Goal: Information Seeking & Learning: Learn about a topic

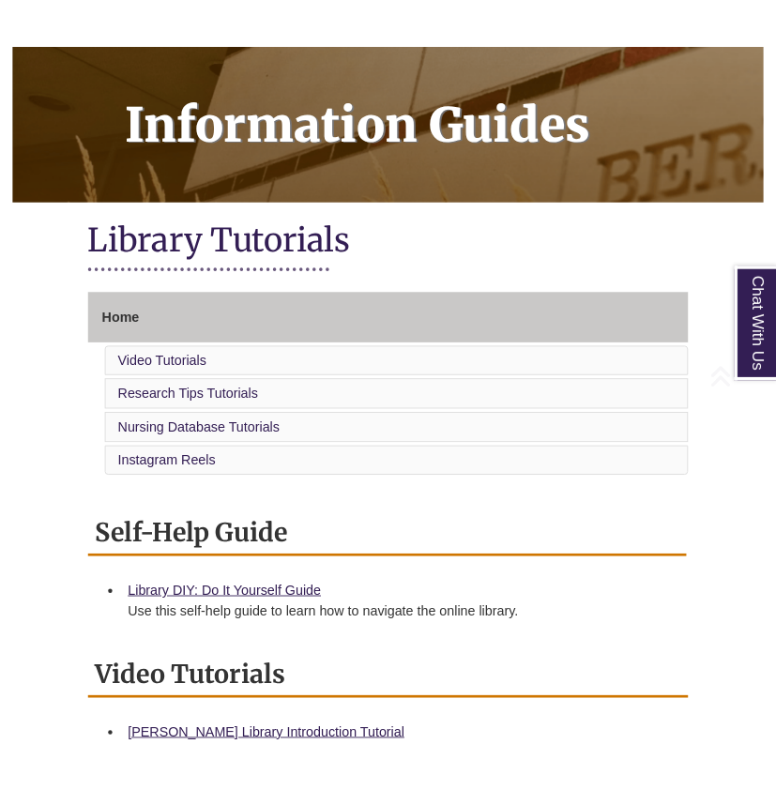
scroll to position [264, 0]
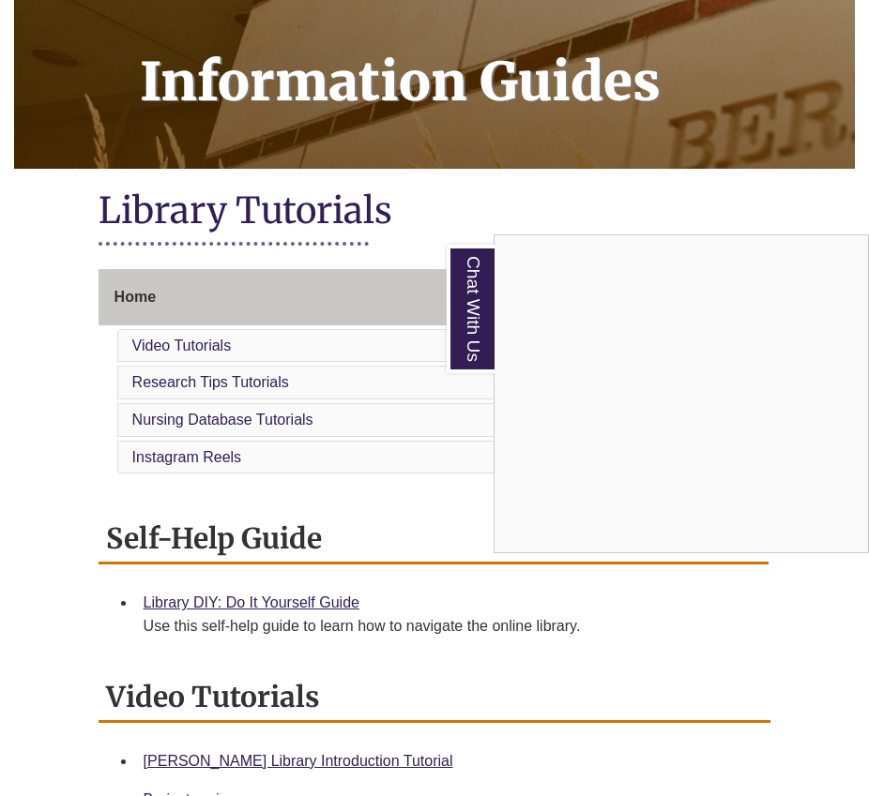
click at [477, 191] on div "Chat With Us" at bounding box center [434, 398] width 869 height 796
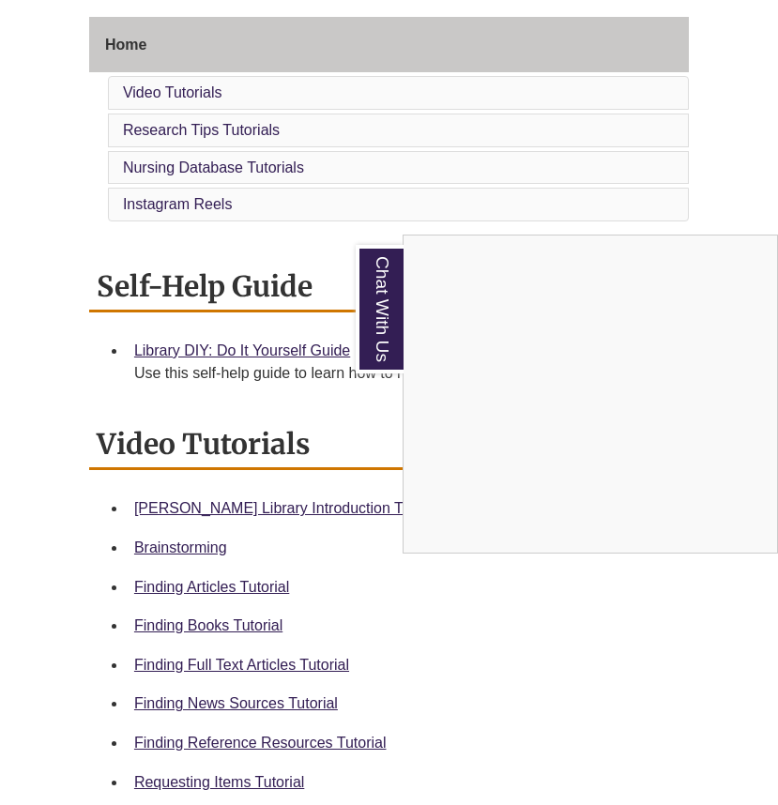
scroll to position [477, 0]
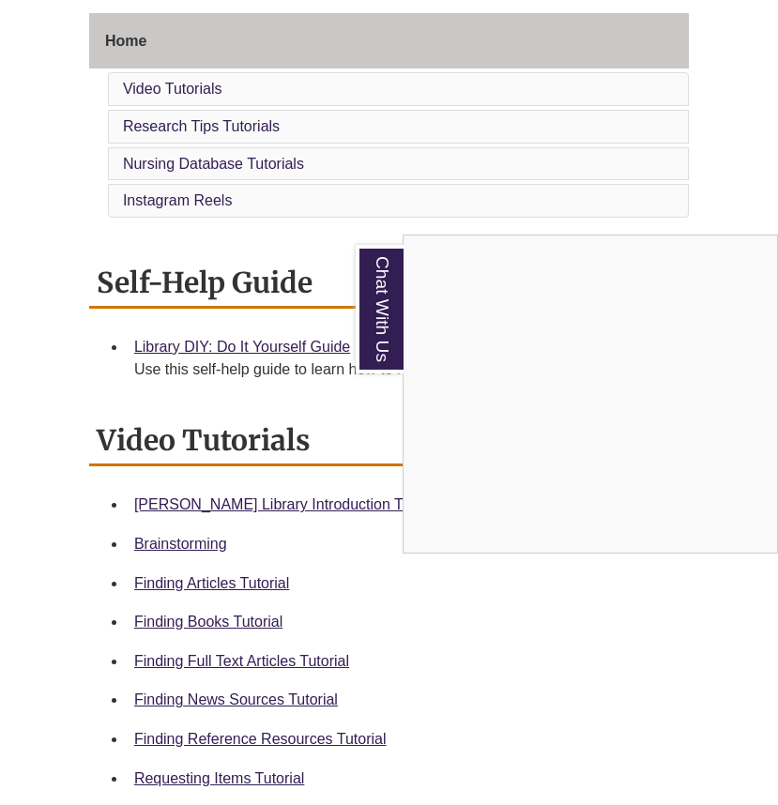
click at [207, 625] on div "Chat With Us" at bounding box center [389, 402] width 778 height 805
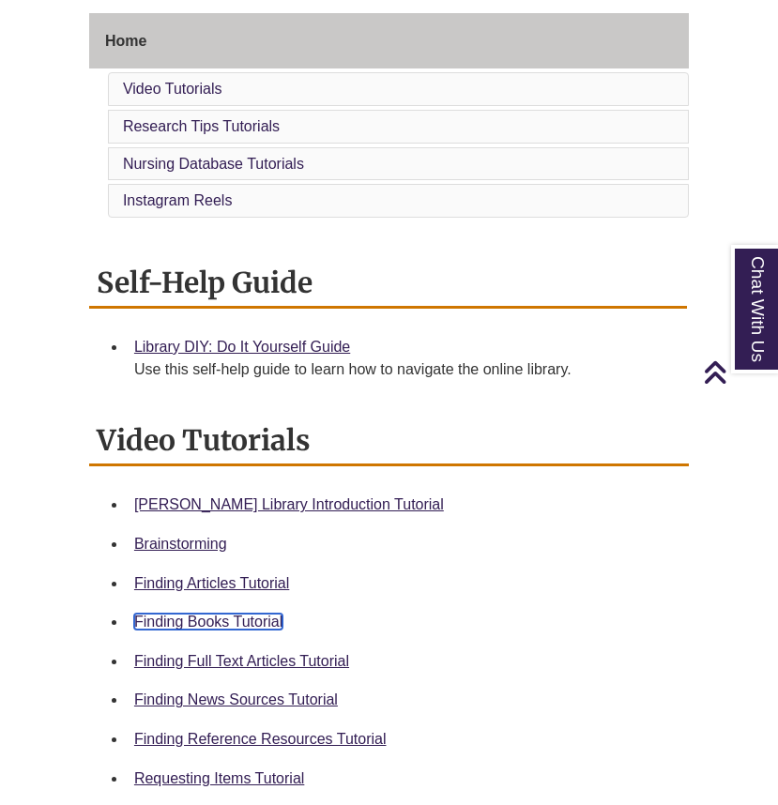
click at [202, 625] on link "Finding Books Tutorial" at bounding box center [208, 622] width 148 height 16
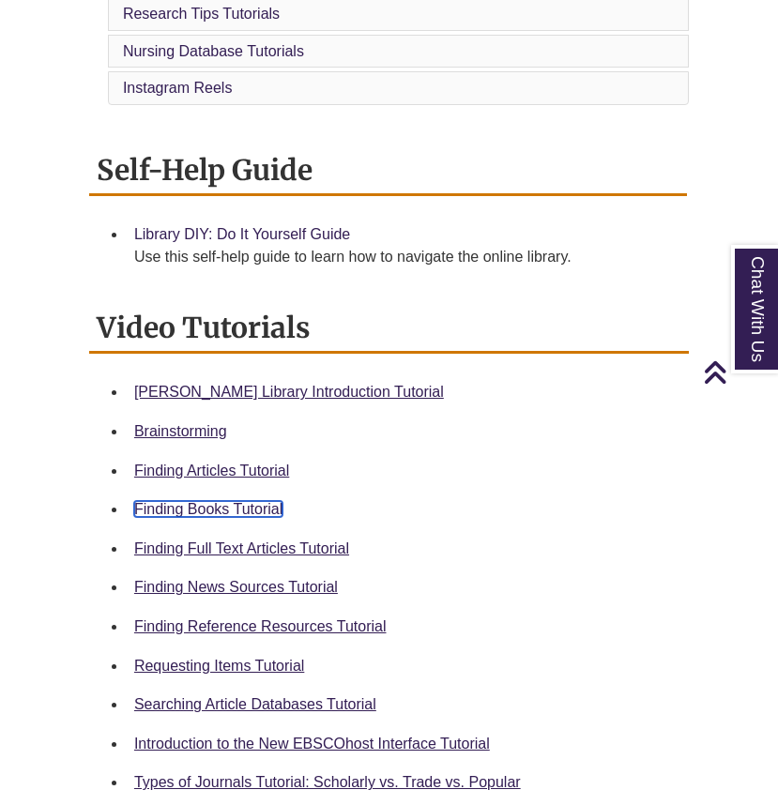
scroll to position [595, 0]
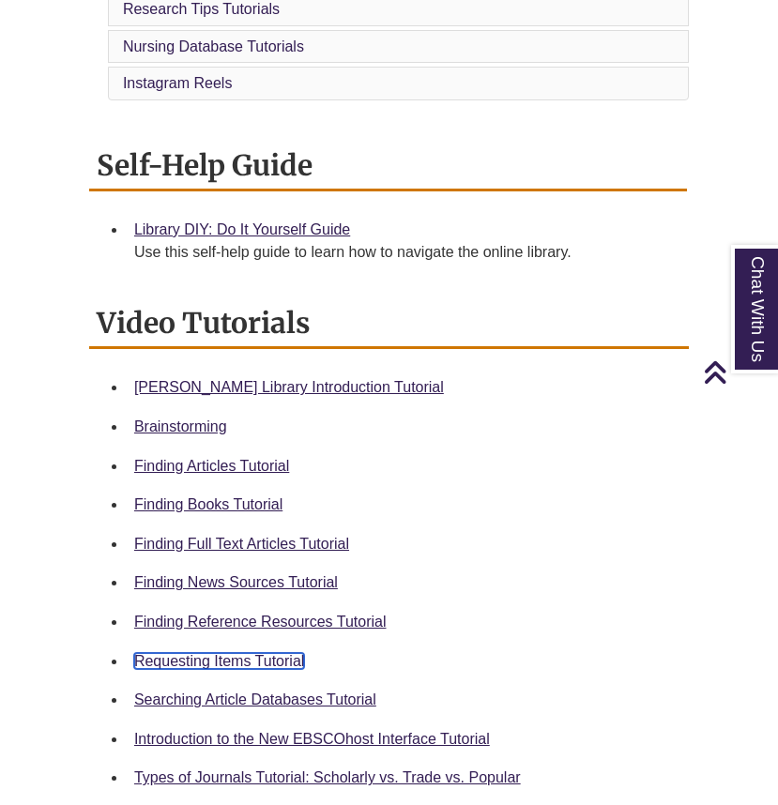
click at [208, 659] on link "Requesting Items Tutorial" at bounding box center [219, 661] width 170 height 16
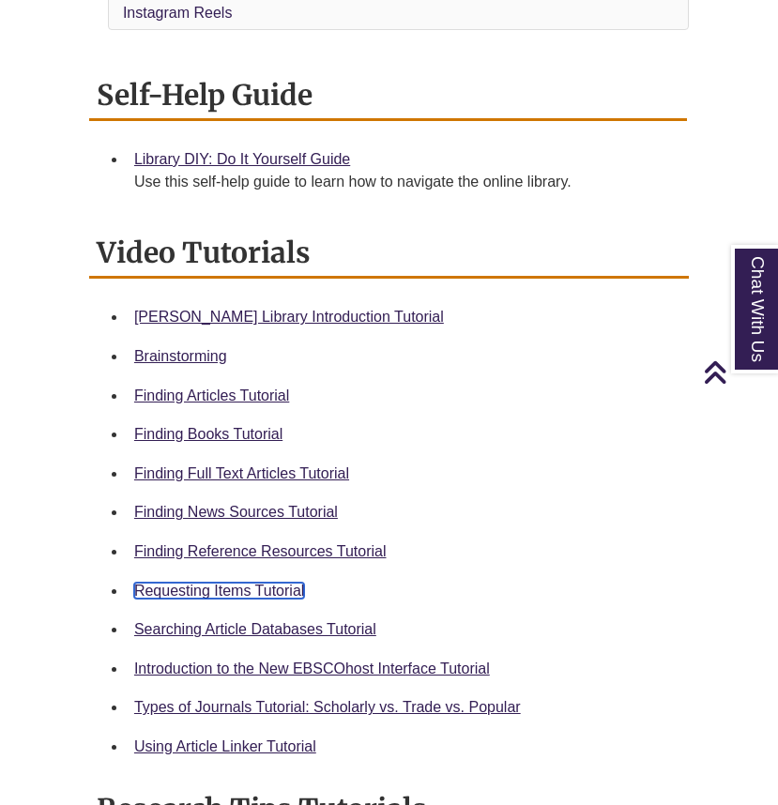
scroll to position [667, 0]
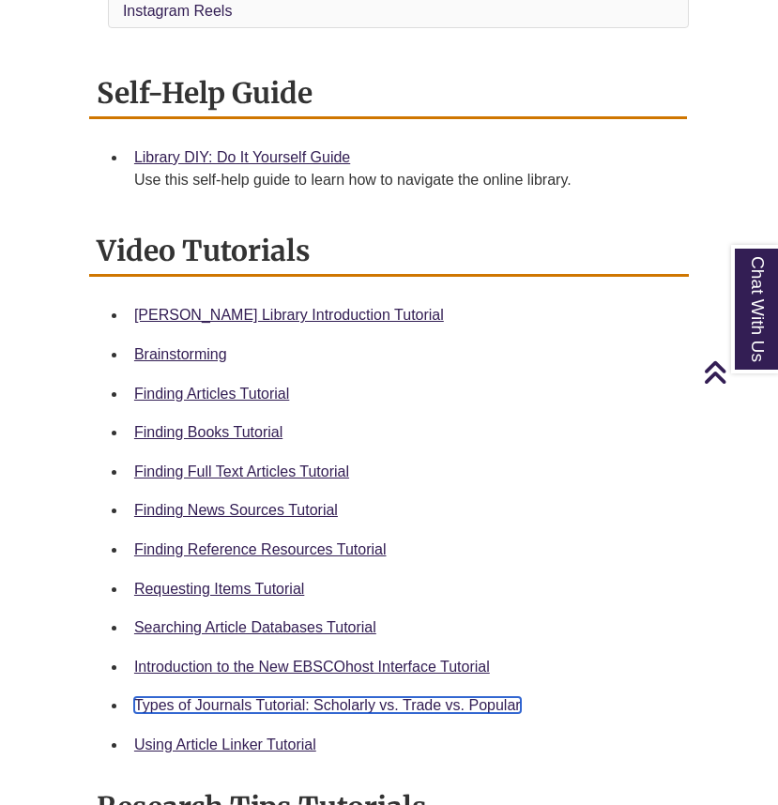
click at [246, 697] on link "Types of Journals Tutorial: Scholarly vs. Trade vs. Popular" at bounding box center [327, 705] width 386 height 16
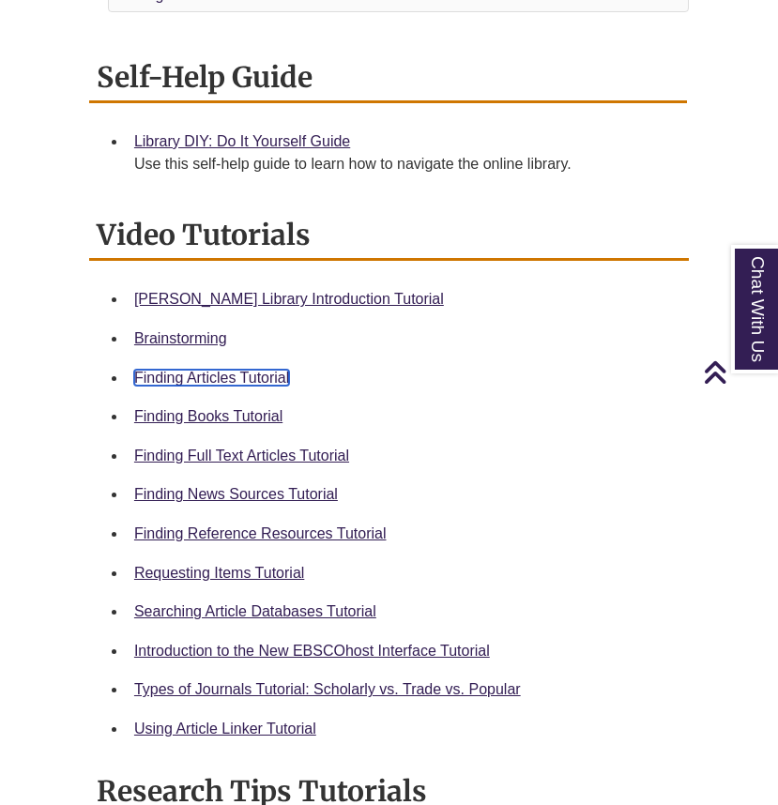
click at [232, 371] on link "Finding Articles Tutorial" at bounding box center [211, 378] width 155 height 16
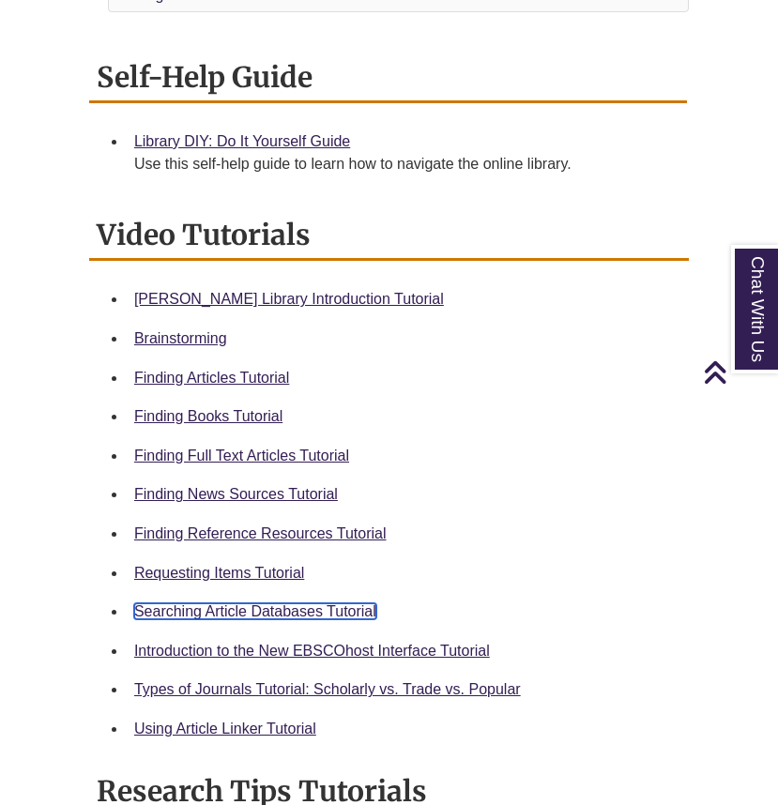
click at [236, 609] on link "Searching Article Databases Tutorial" at bounding box center [255, 611] width 242 height 16
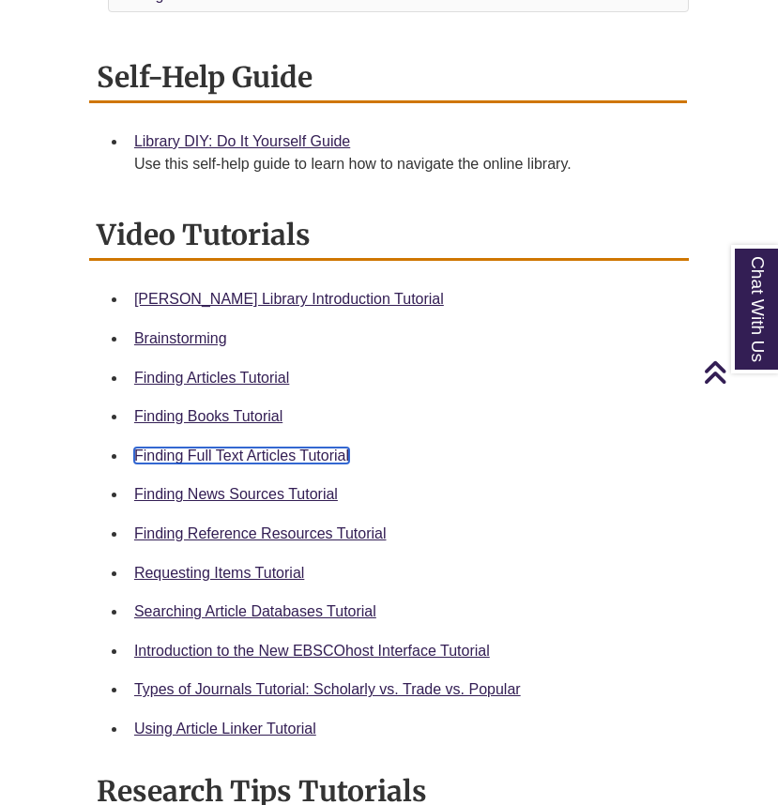
click at [270, 448] on link "Finding Full Text Articles Tutorial" at bounding box center [241, 455] width 215 height 16
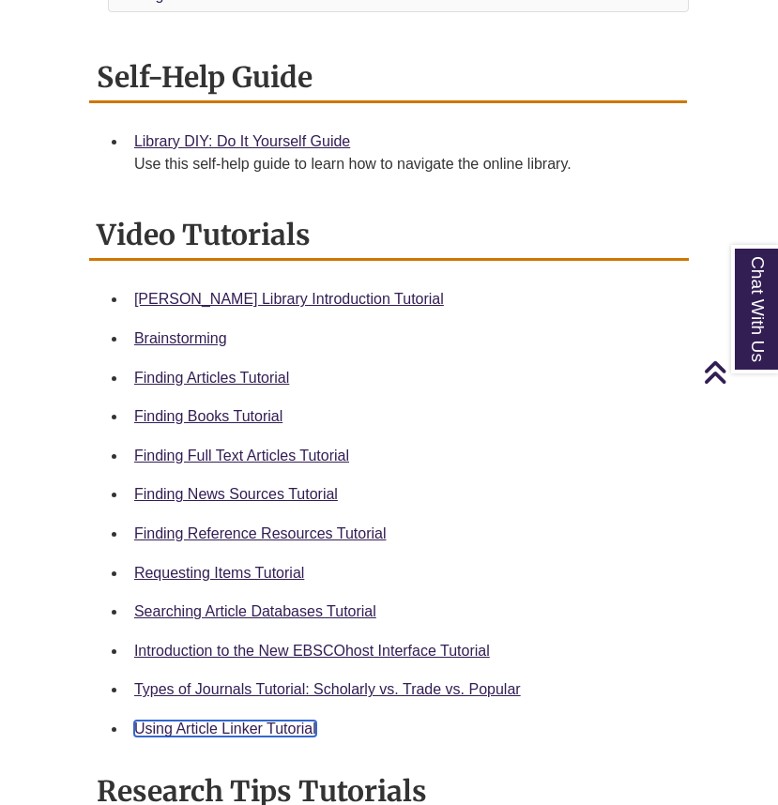
click at [149, 734] on link "Using Article Linker Tutorial" at bounding box center [225, 728] width 182 height 16
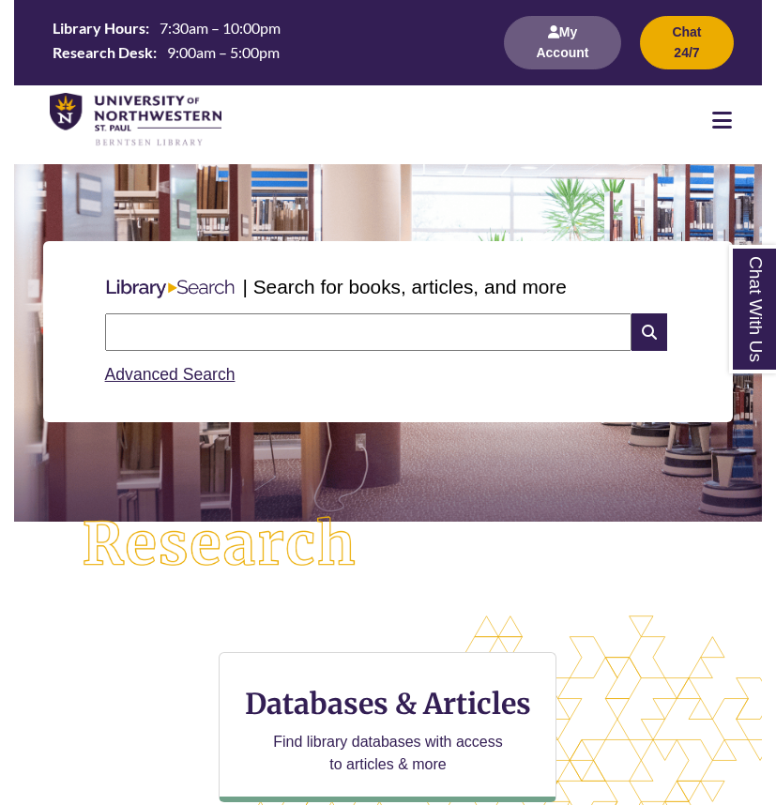
click at [327, 331] on input "text" at bounding box center [368, 332] width 527 height 38
type input "**********"
click at [637, 324] on icon at bounding box center [649, 332] width 36 height 38
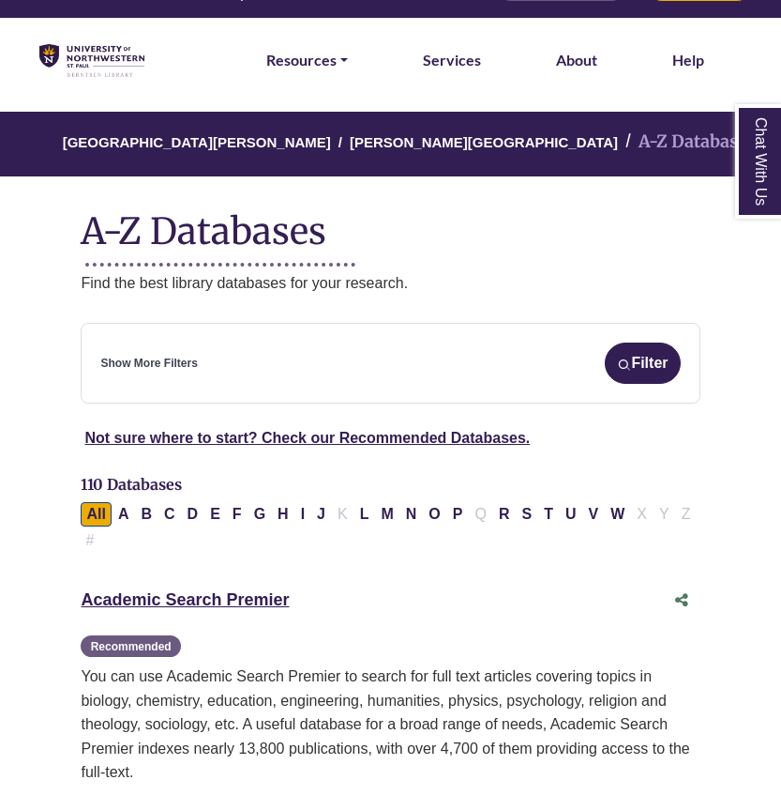
scroll to position [47, 0]
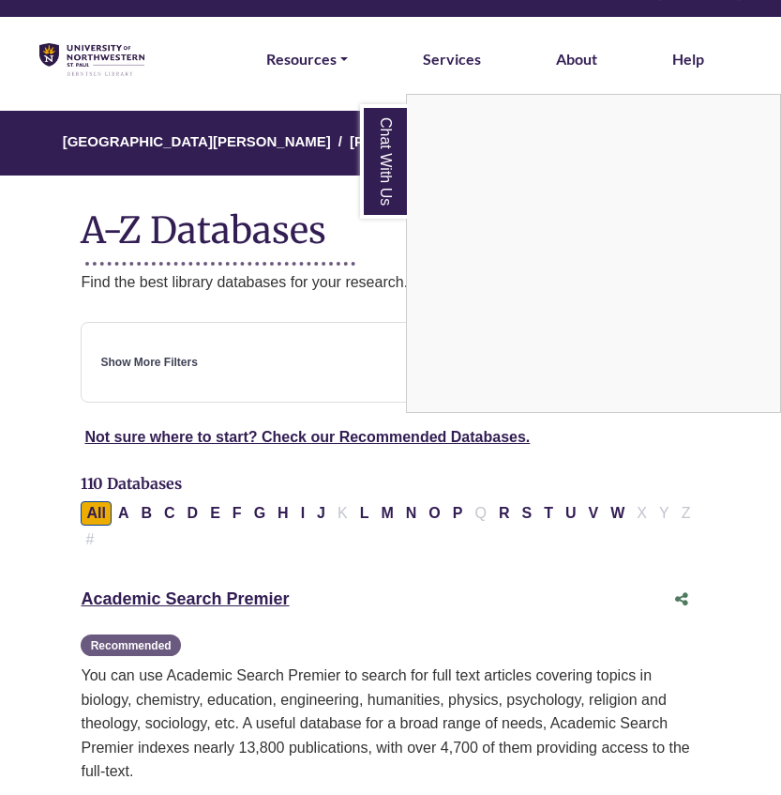
click at [376, 355] on div "Chat With Us" at bounding box center [390, 397] width 781 height 795
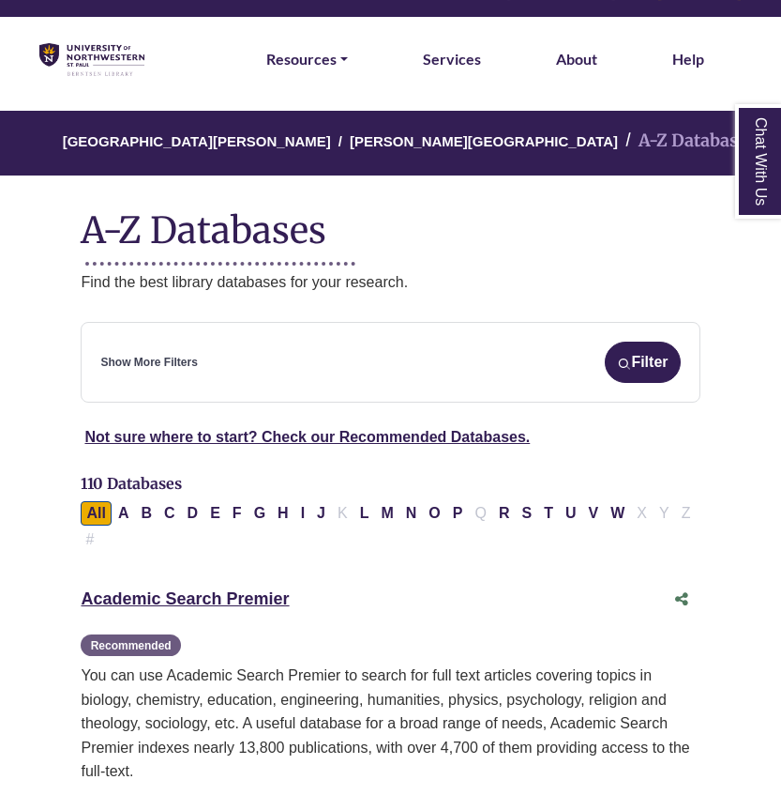
click at [376, 355] on div "Show More Filters Filter" at bounding box center [390, 361] width 580 height 41
click at [146, 353] on div "Show More Filters Filter" at bounding box center [390, 361] width 580 height 41
click at [150, 365] on link "Show More Filters" at bounding box center [148, 363] width 97 height 18
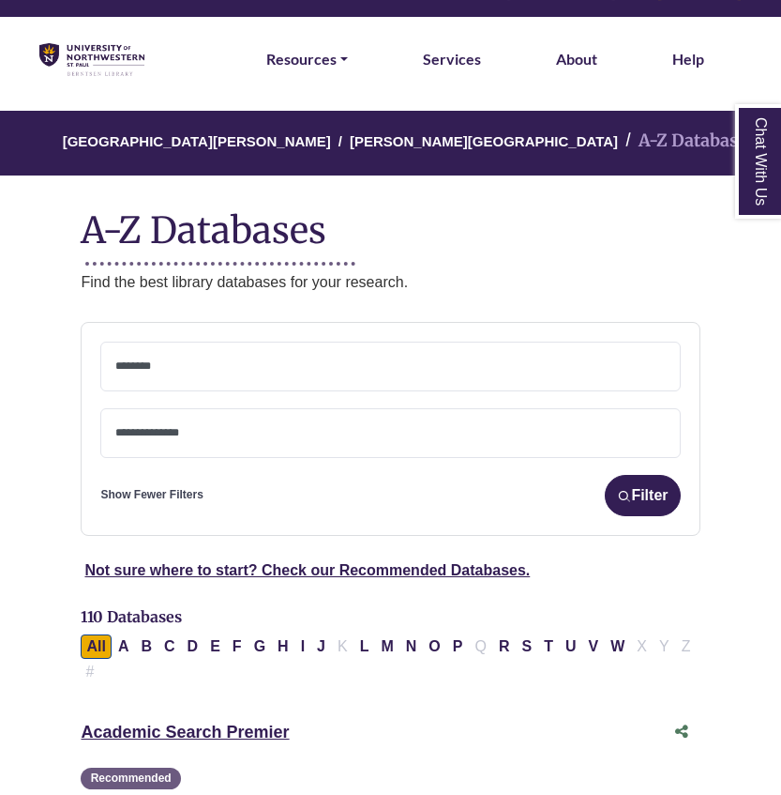
click at [150, 365] on textarea "Search" at bounding box center [390, 367] width 550 height 15
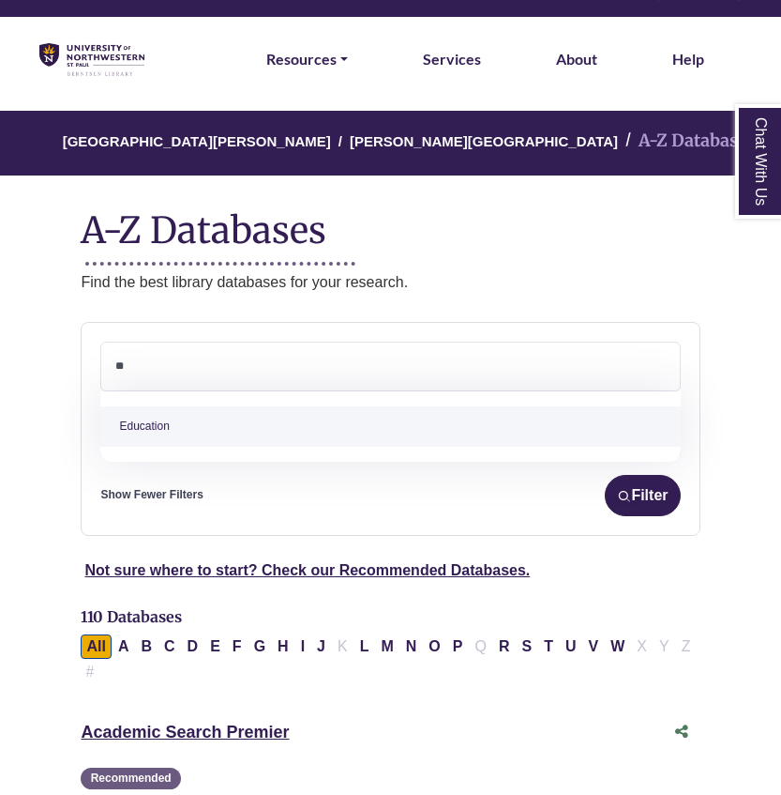
type textarea "**"
select select "*****"
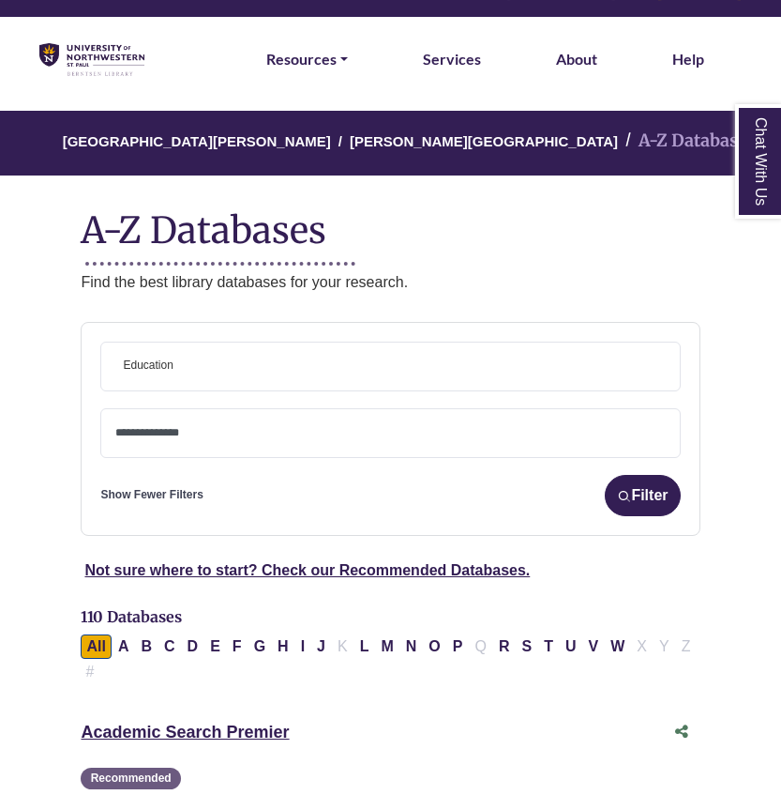
scroll to position [242, 0]
click at [174, 436] on textarea "Search" at bounding box center [390, 434] width 550 height 15
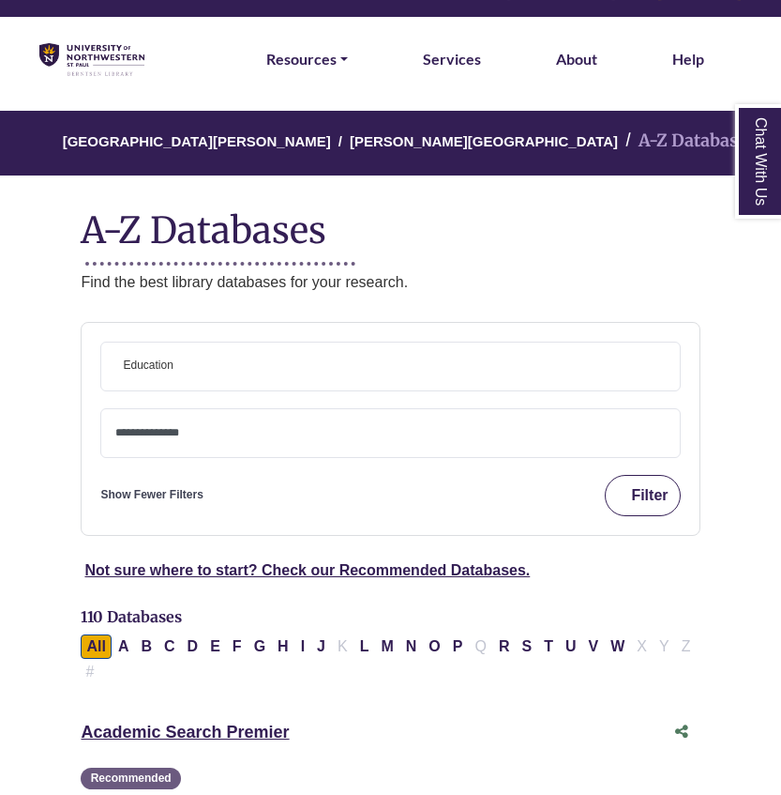
click at [633, 480] on button "Filter" at bounding box center [642, 495] width 75 height 41
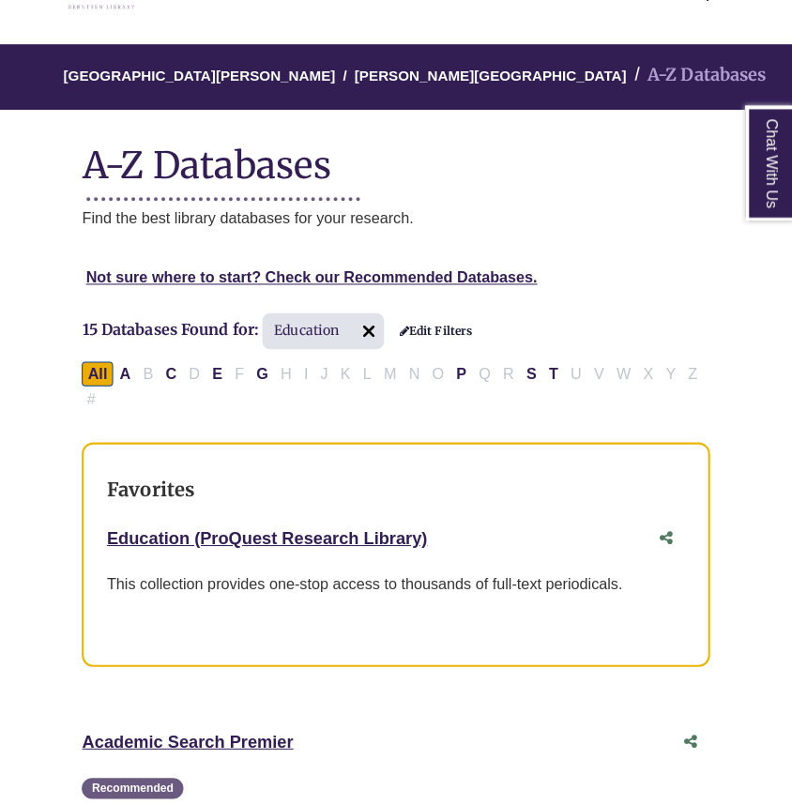
scroll to position [152, 0]
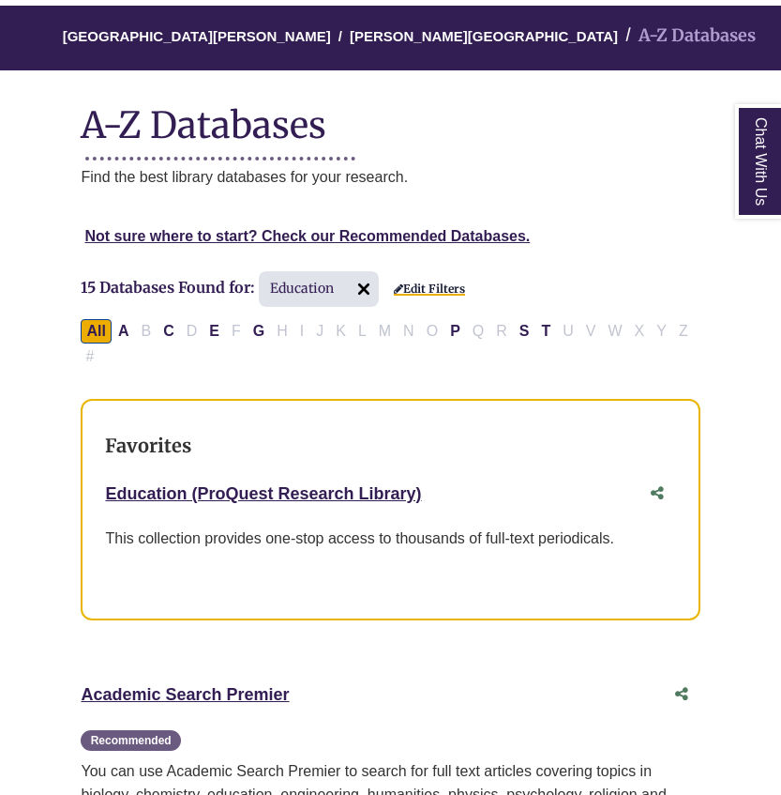
click at [414, 290] on link "Edit Filters" at bounding box center [429, 288] width 71 height 13
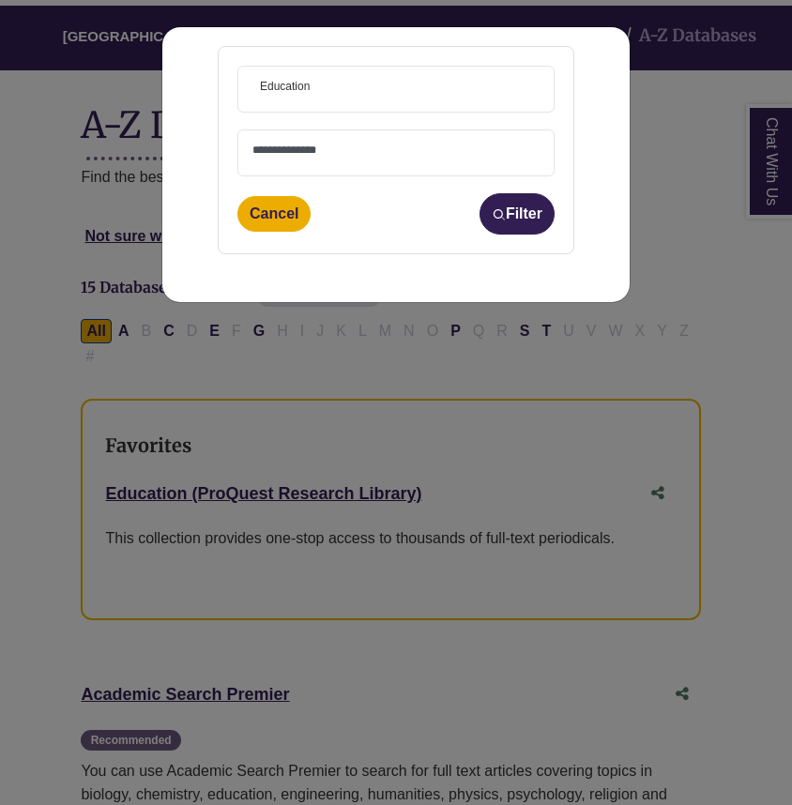
click at [371, 98] on span "× Education" at bounding box center [395, 89] width 287 height 45
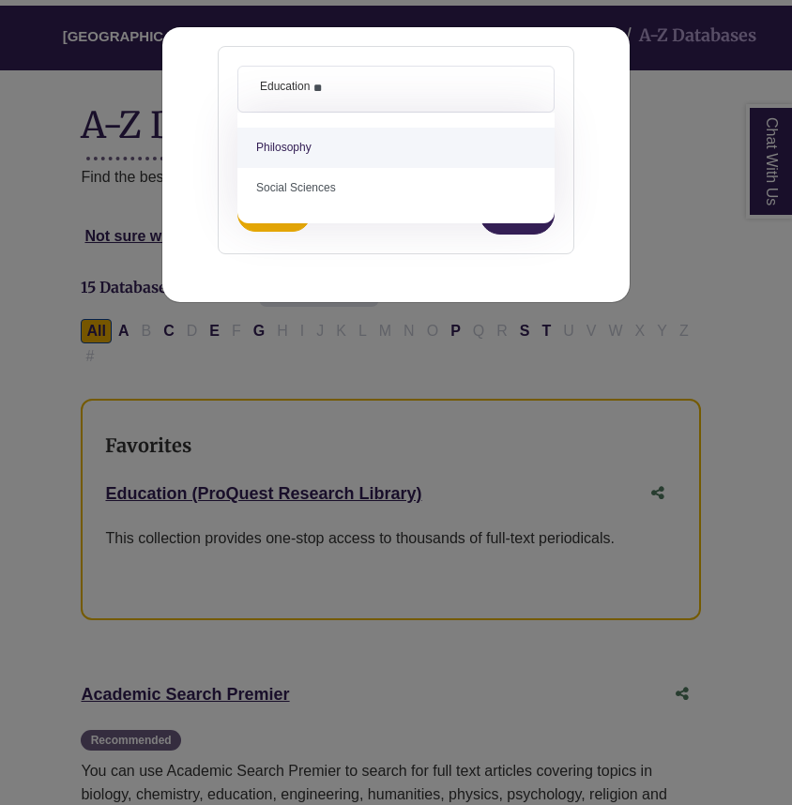
type textarea "*"
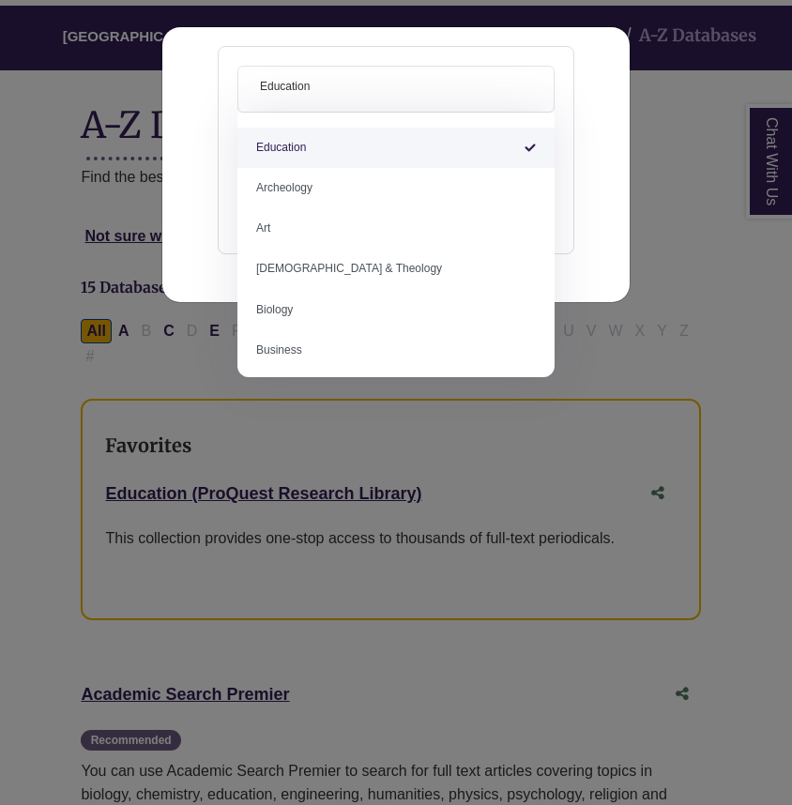
select select "Database Subject Filter"
type textarea "*********"
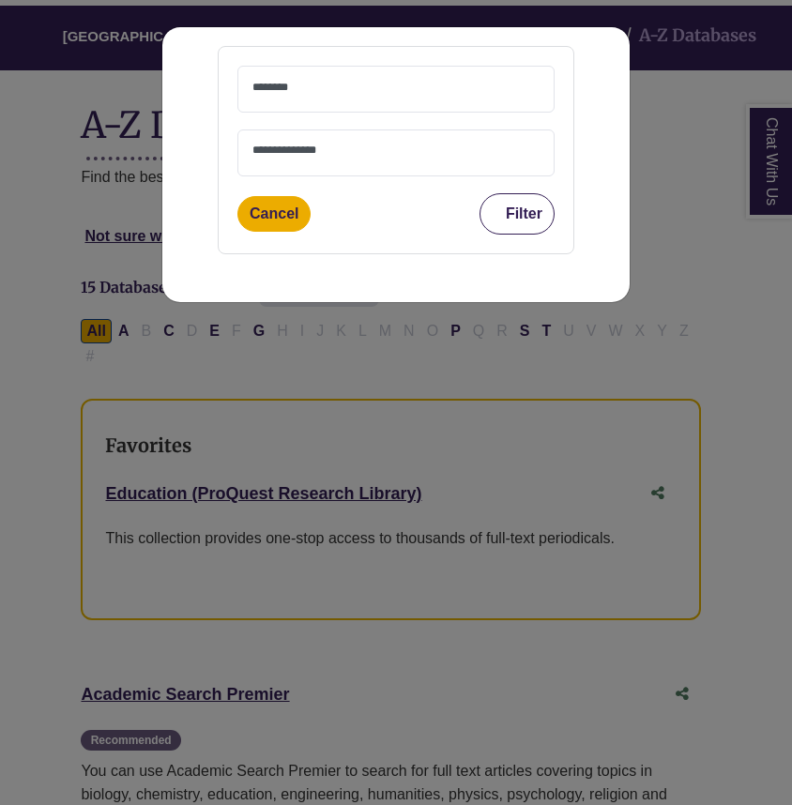
click at [510, 205] on button "Filter" at bounding box center [516, 213] width 75 height 41
select select "Database Subject Filter"
select select "Database Types Filter"
select select "Database Subject Filter"
select select "Database Types Filter"
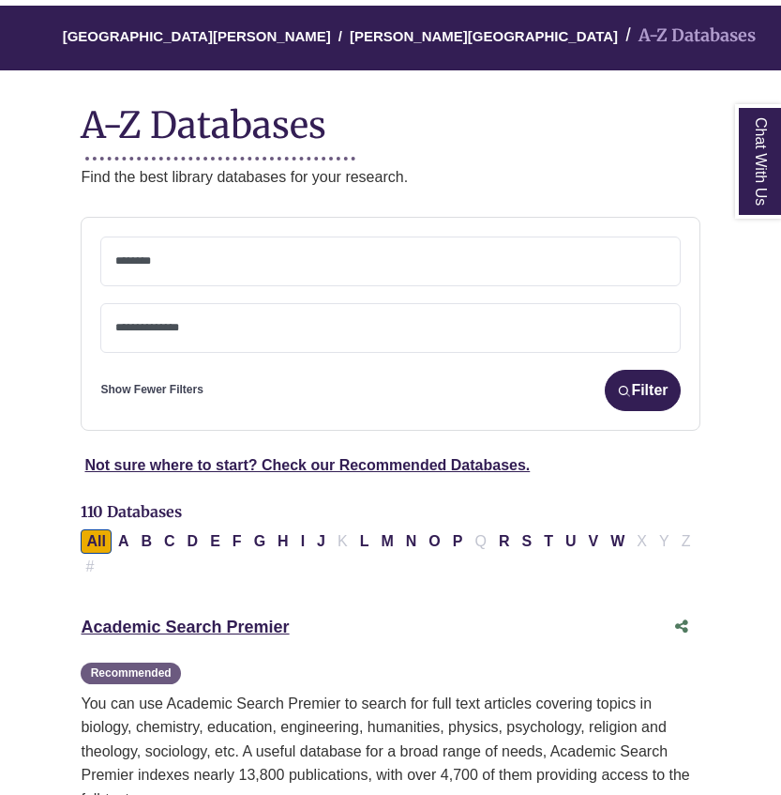
click at [463, 255] on textarea "Search" at bounding box center [390, 262] width 550 height 15
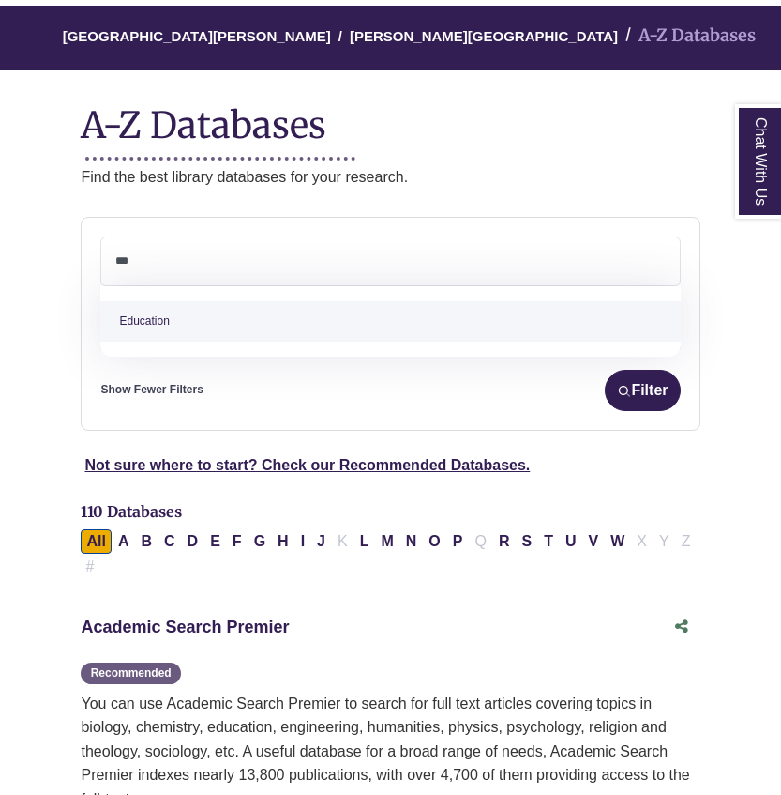
type textarea "***"
select select "*****"
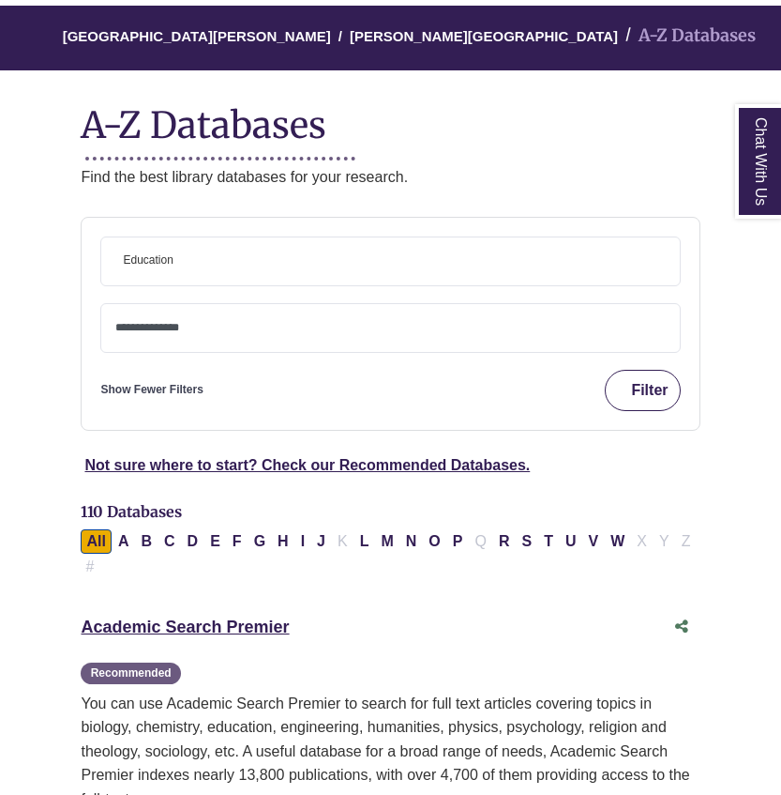
click at [614, 399] on button "Filter" at bounding box center [642, 390] width 75 height 41
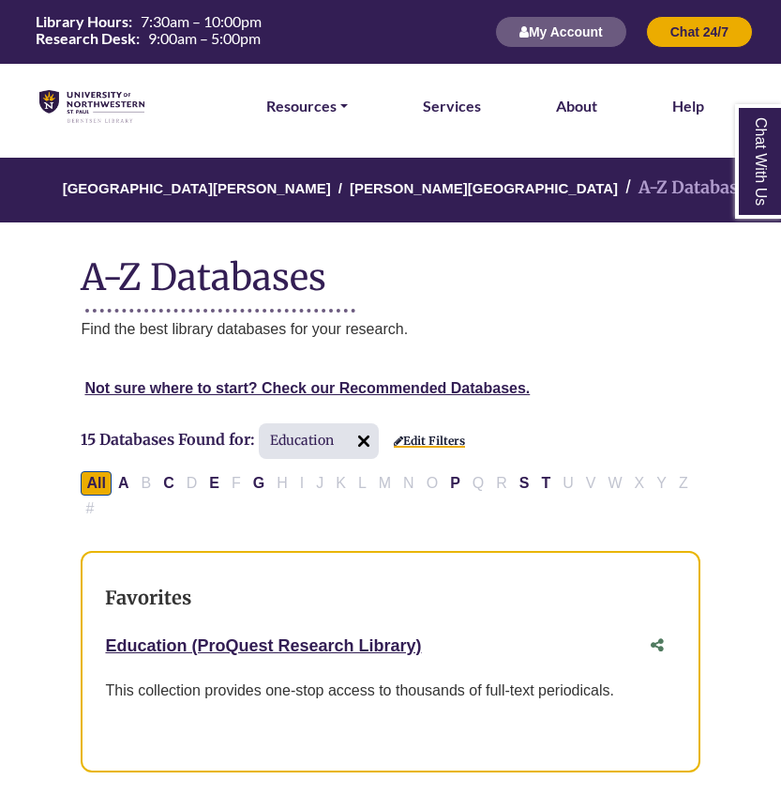
click at [410, 445] on link "Edit Filters" at bounding box center [429, 440] width 71 height 13
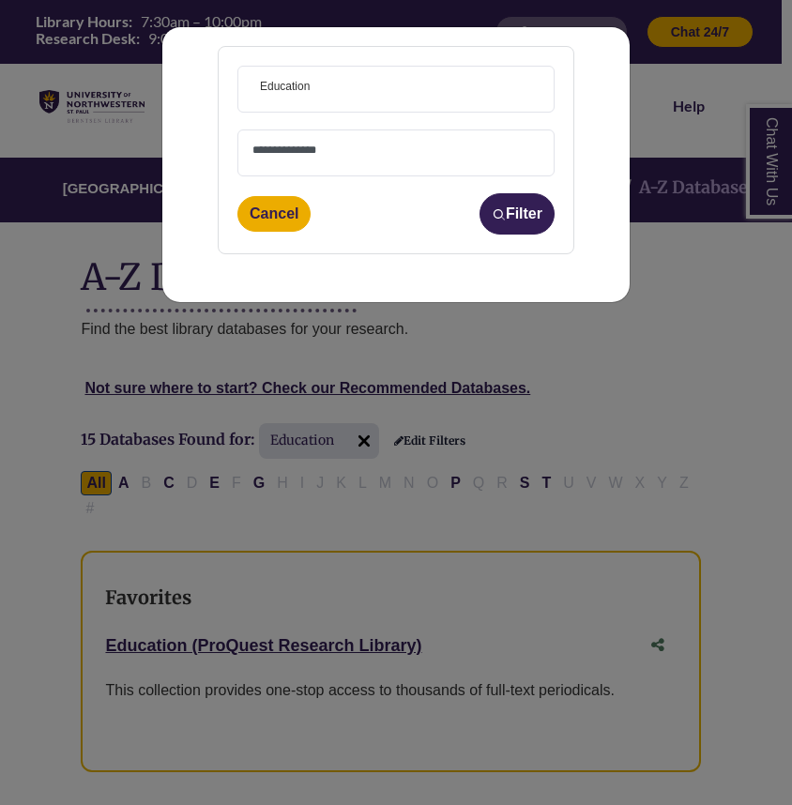
click at [453, 97] on span "× Education" at bounding box center [395, 89] width 287 height 45
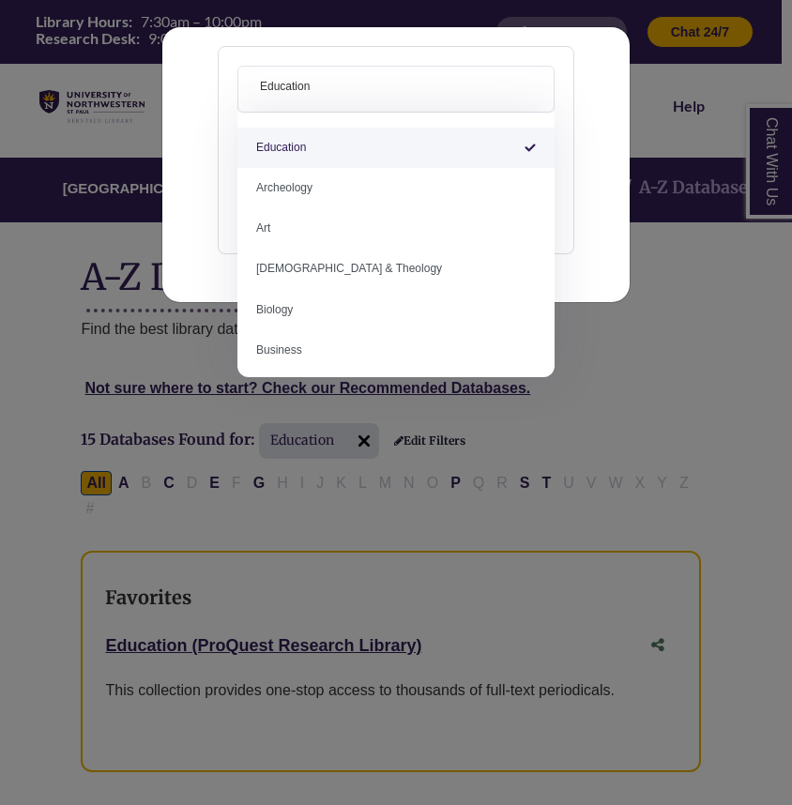
select select "Database Subject Filter"
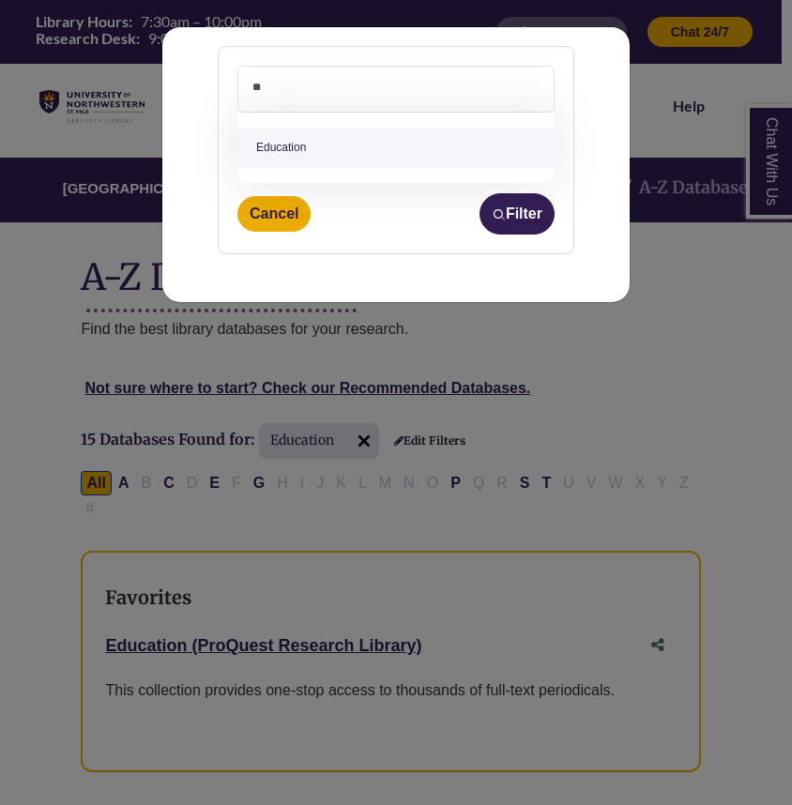
type textarea "*"
type textarea "***"
select select "******"
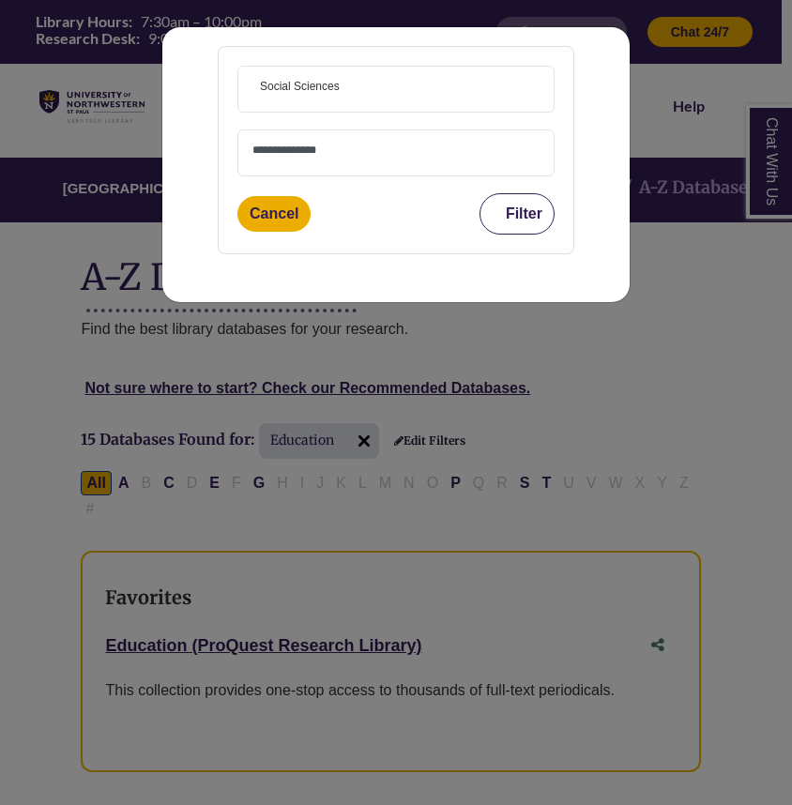
click at [497, 207] on img "submit" at bounding box center [499, 214] width 14 height 14
select select "Database Types Filter"
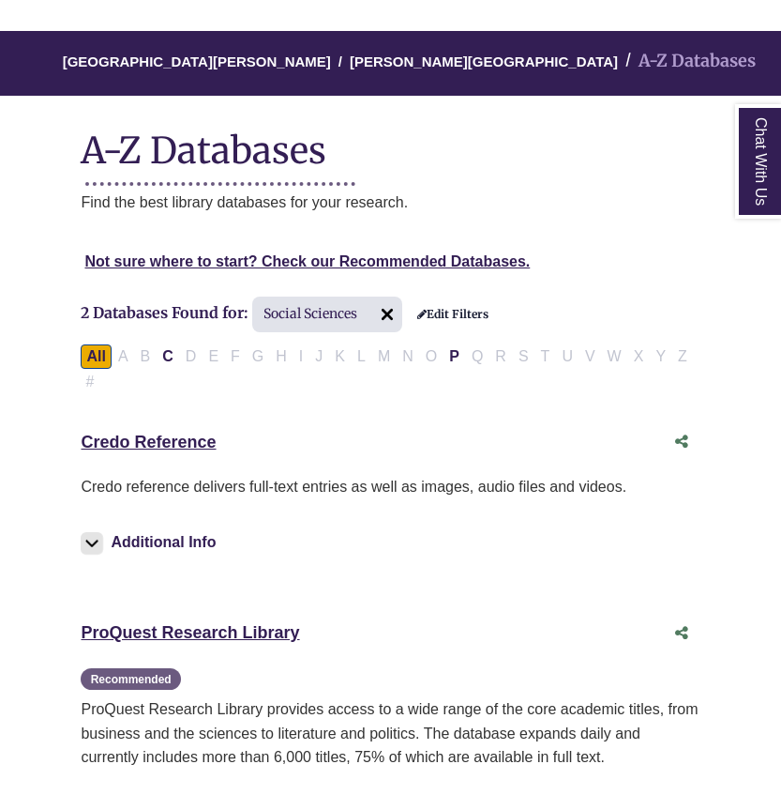
scroll to position [109, 0]
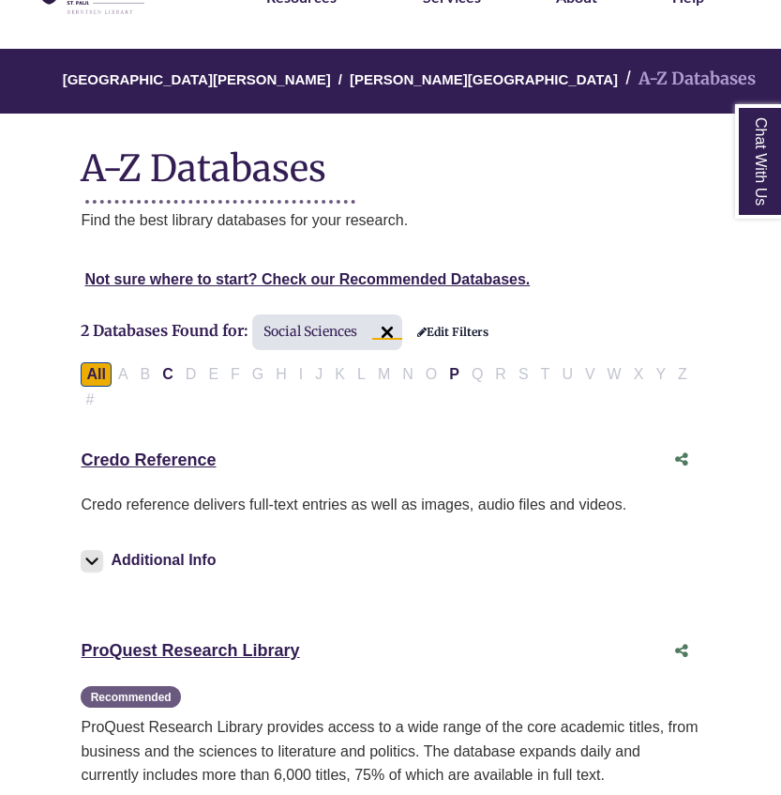
click at [395, 331] on img at bounding box center [387, 332] width 30 height 30
select select "Database Subject Filter"
select select "Database Types Filter"
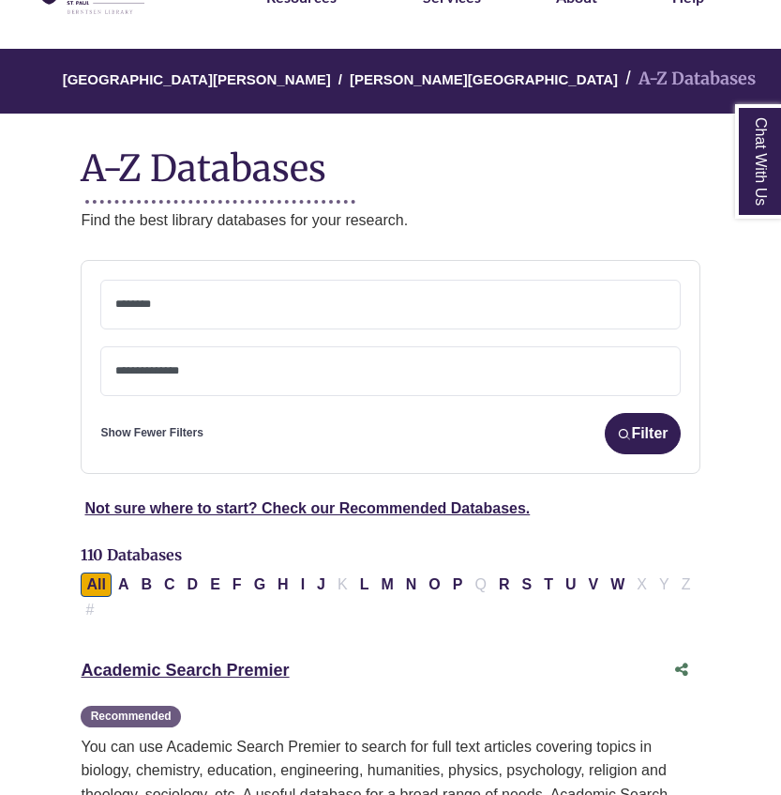
click at [185, 432] on link "Show Fewer Filters" at bounding box center [151, 433] width 102 height 18
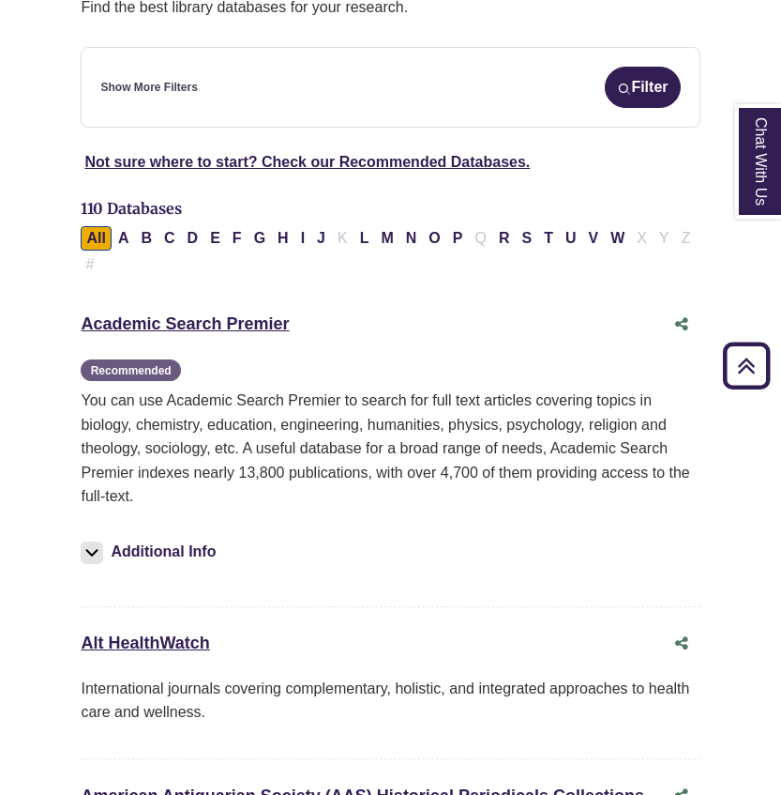
scroll to position [297, 0]
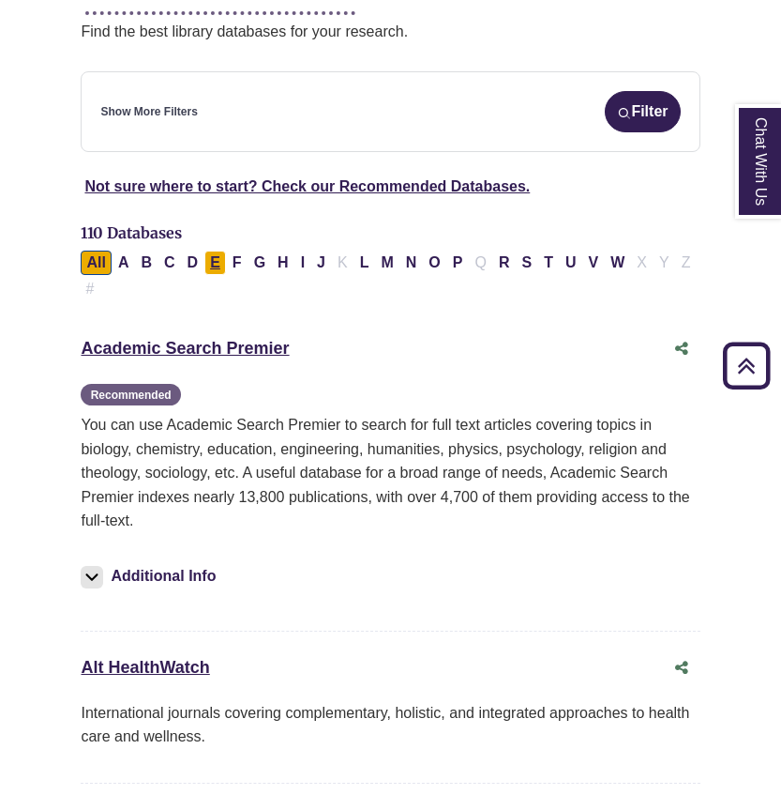
click at [210, 263] on button "E" at bounding box center [216, 262] width 22 height 24
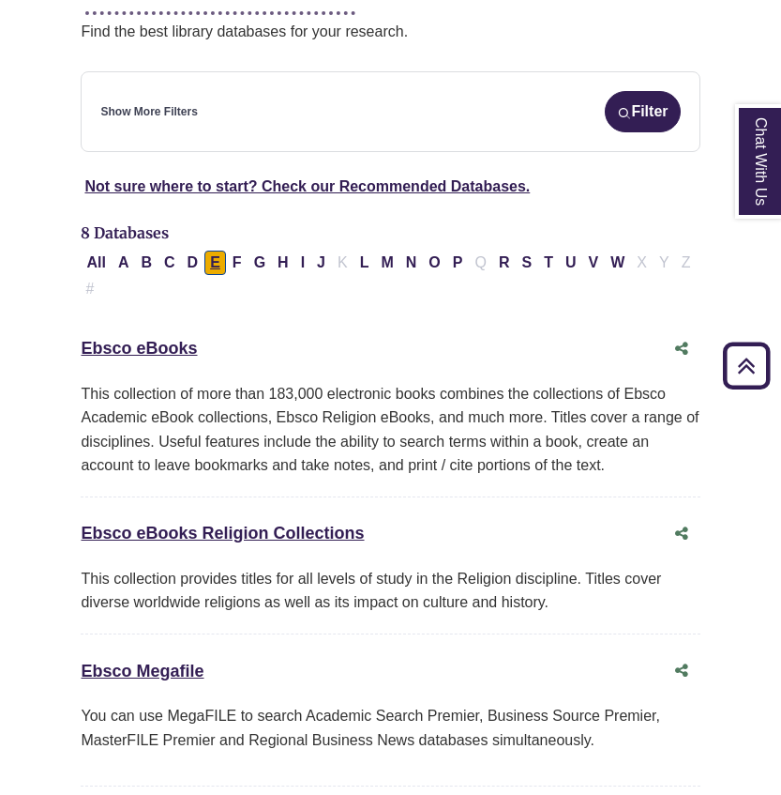
click at [210, 263] on button "E" at bounding box center [216, 262] width 22 height 24
click at [93, 266] on button "All" at bounding box center [96, 262] width 30 height 24
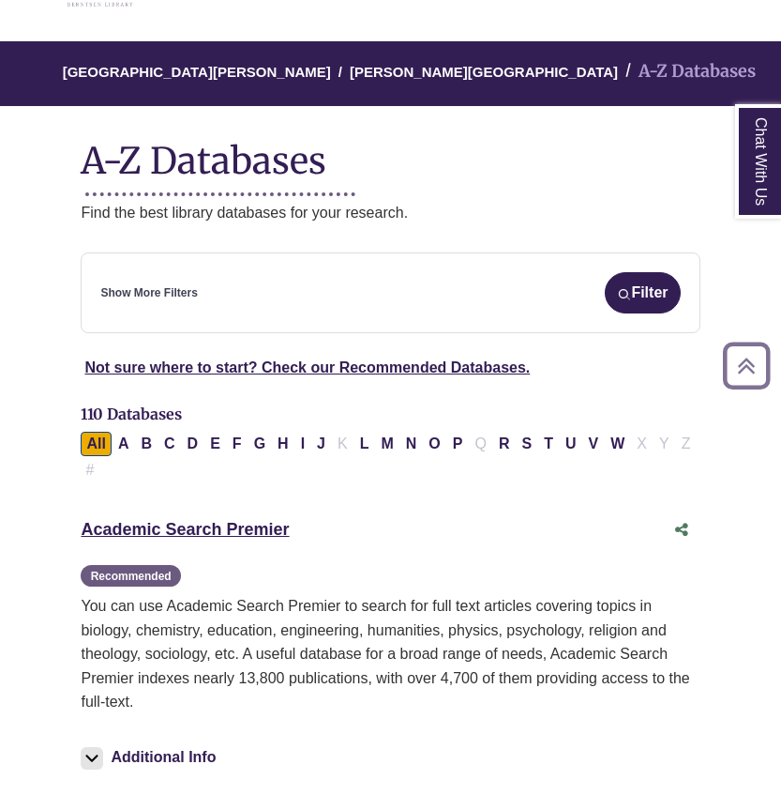
scroll to position [115, 0]
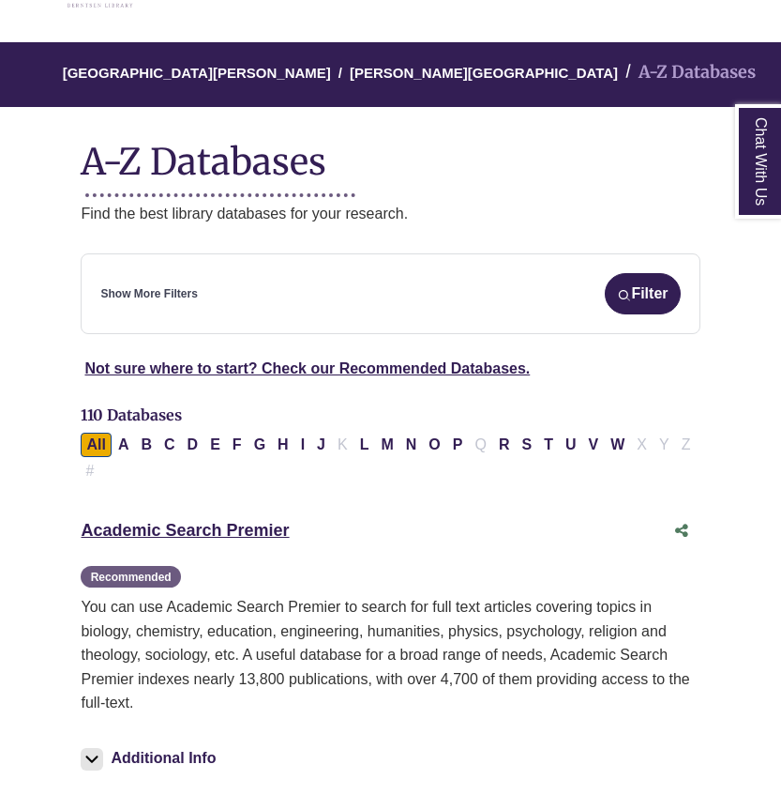
click at [206, 298] on div "Show More Filters Filter" at bounding box center [390, 293] width 580 height 41
click at [173, 298] on link "Show More Filters" at bounding box center [148, 294] width 97 height 18
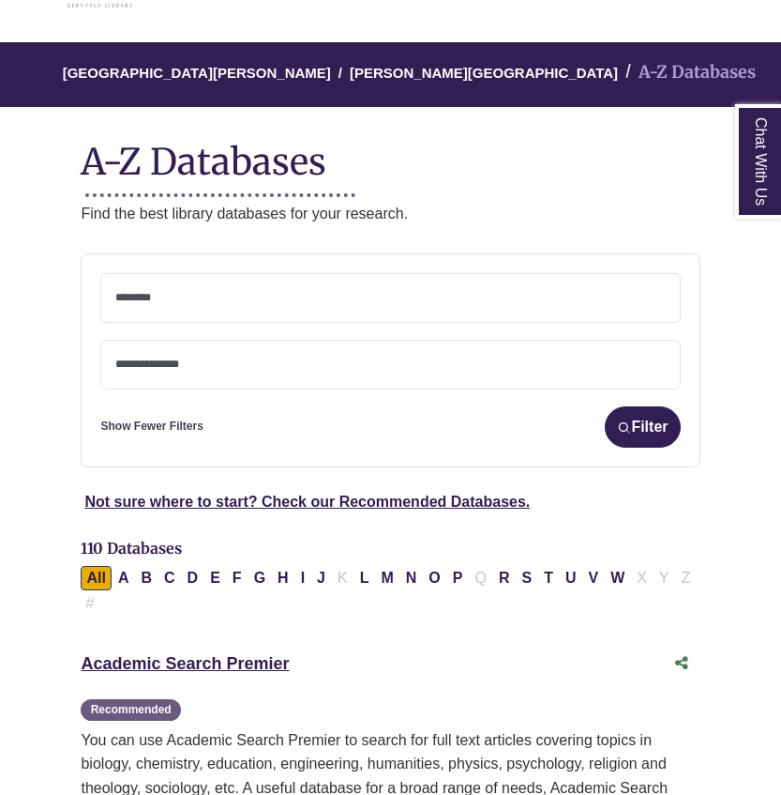
click at [173, 298] on textarea "Search" at bounding box center [390, 299] width 550 height 15
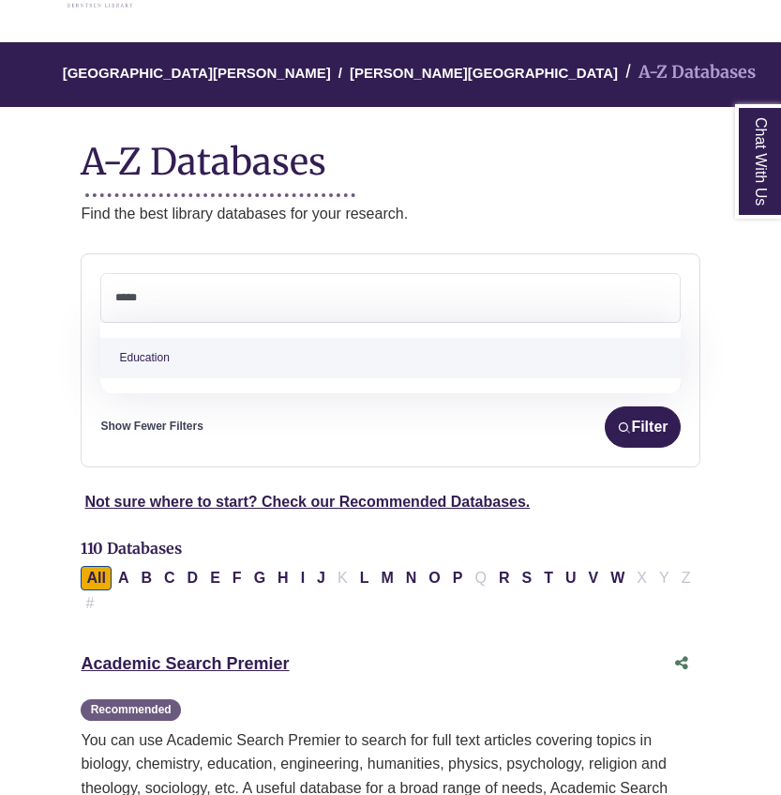
type textarea "*****"
select select "*****"
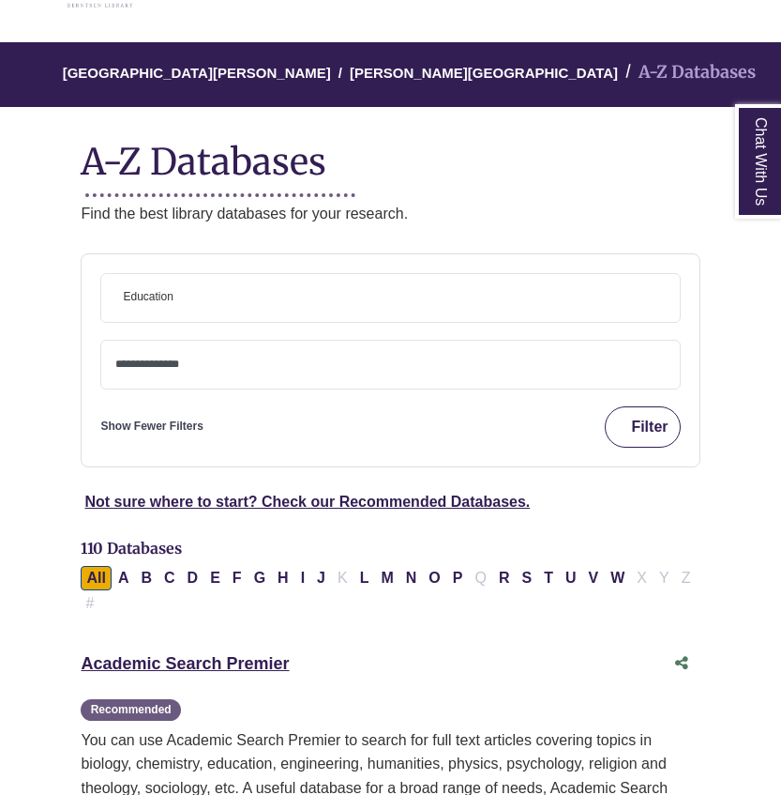
click at [645, 438] on button "Filter" at bounding box center [642, 426] width 75 height 41
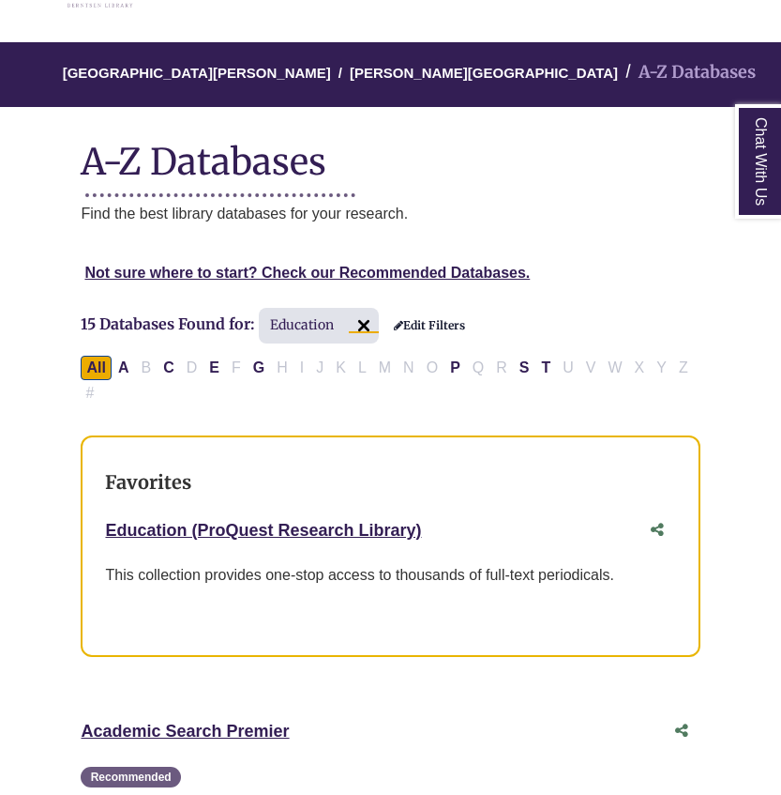
click at [364, 322] on img at bounding box center [364, 326] width 30 height 30
select select "Database Subject Filter"
select select "Database Types Filter"
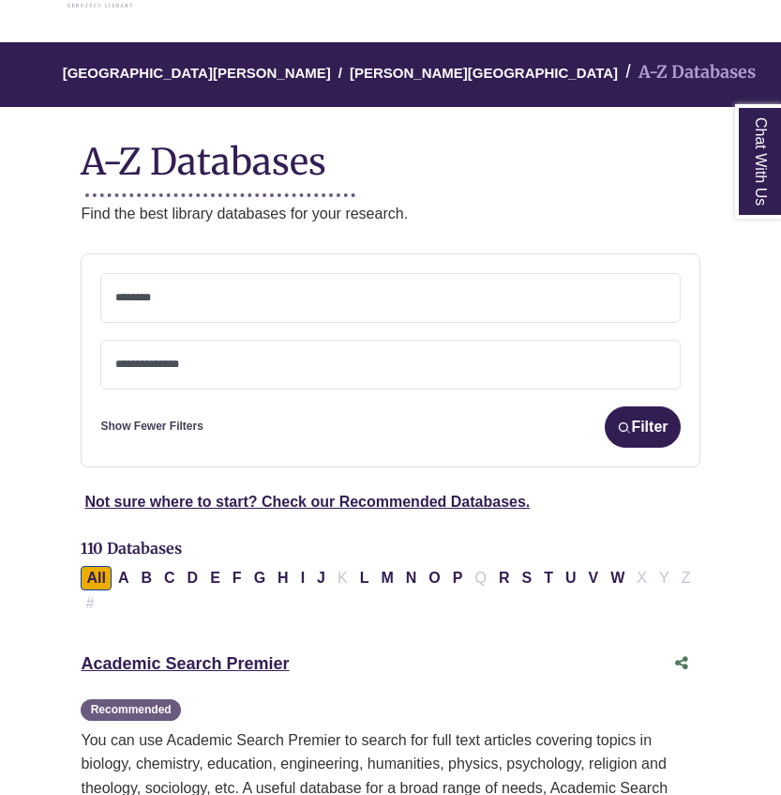
click at [347, 316] on span at bounding box center [390, 298] width 550 height 48
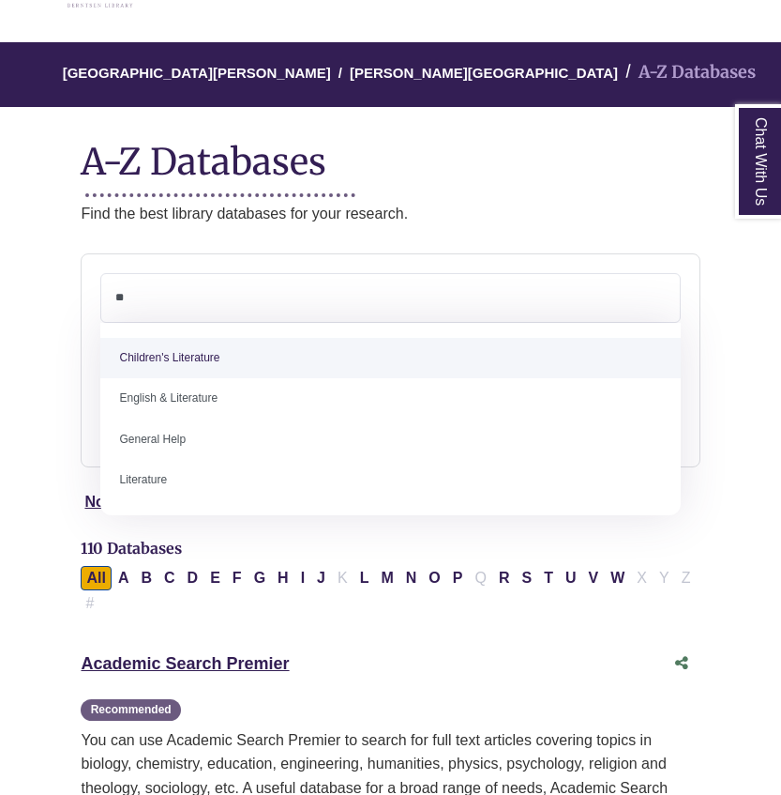
type textarea "*"
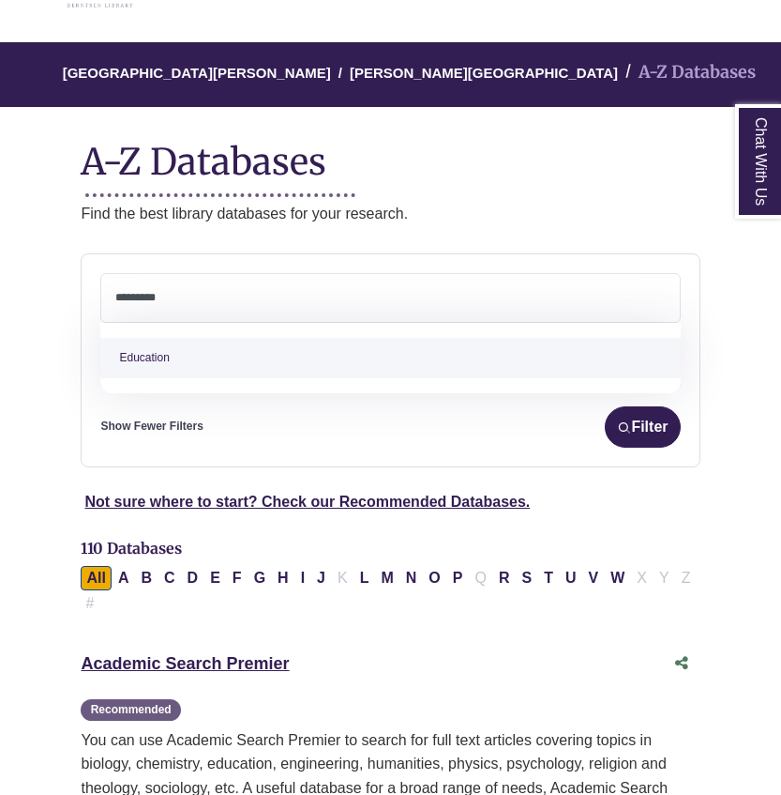
type textarea "*********"
select select "*****"
type textarea "***"
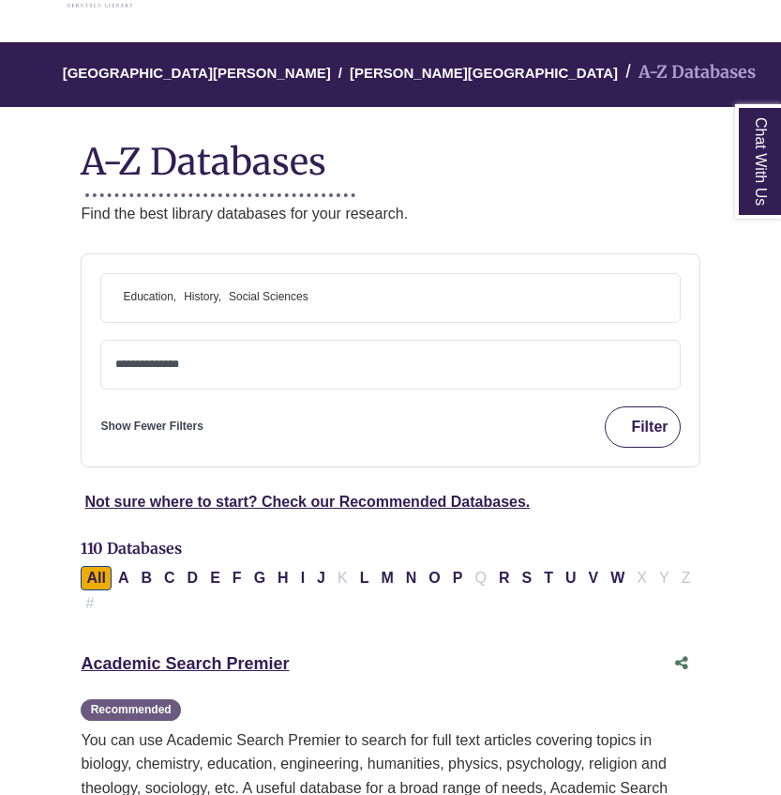
click at [676, 435] on button "Filter" at bounding box center [642, 426] width 75 height 41
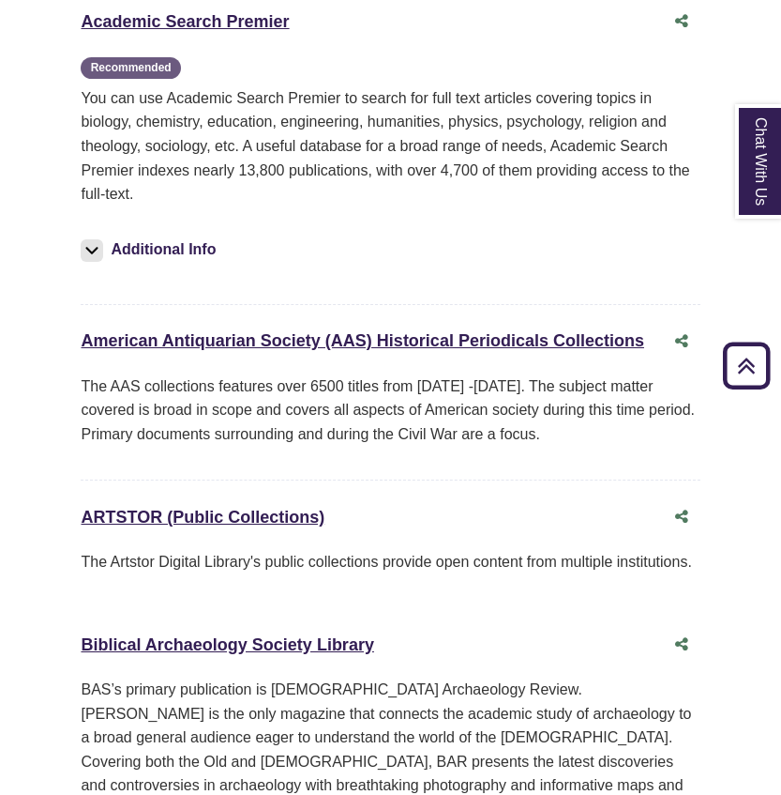
scroll to position [859, 0]
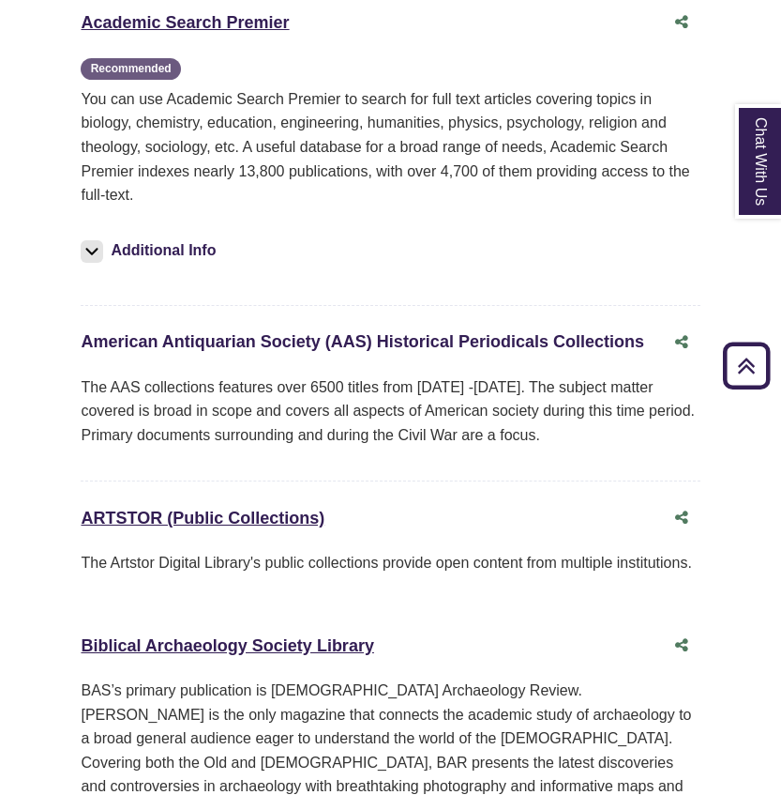
click at [283, 337] on link "American Antiquarian Society (AAS) Historical Periodicals Collections This link…" at bounding box center [363, 341] width 564 height 19
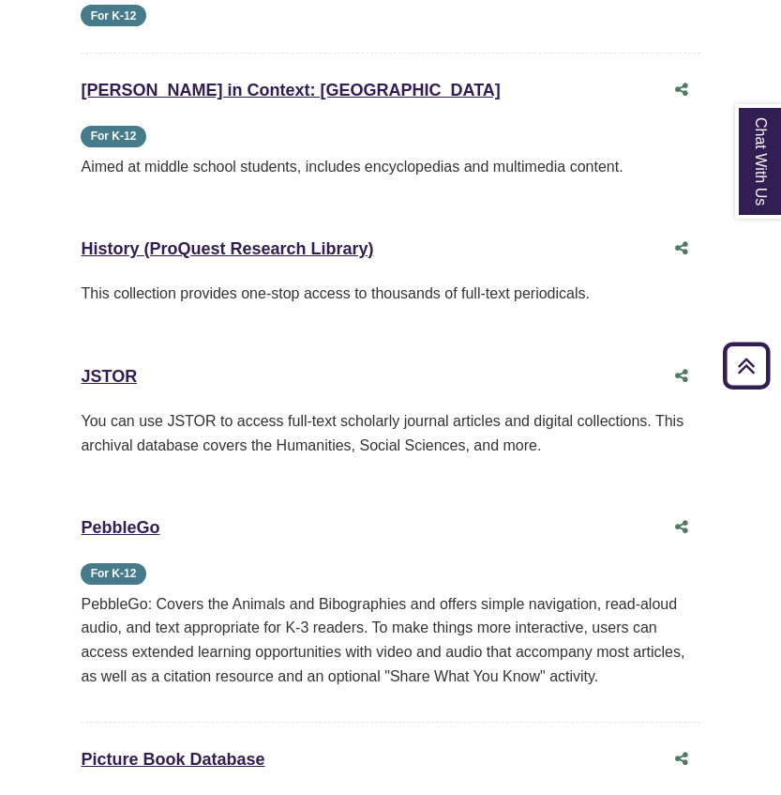
scroll to position [2236, 0]
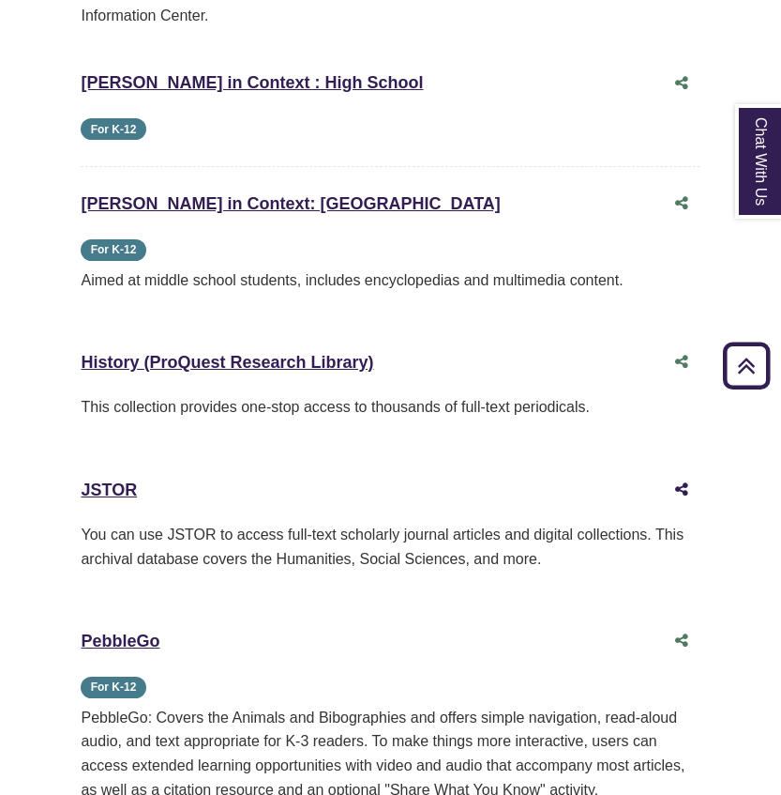
click at [684, 481] on icon "Share this database" at bounding box center [681, 488] width 13 height 15
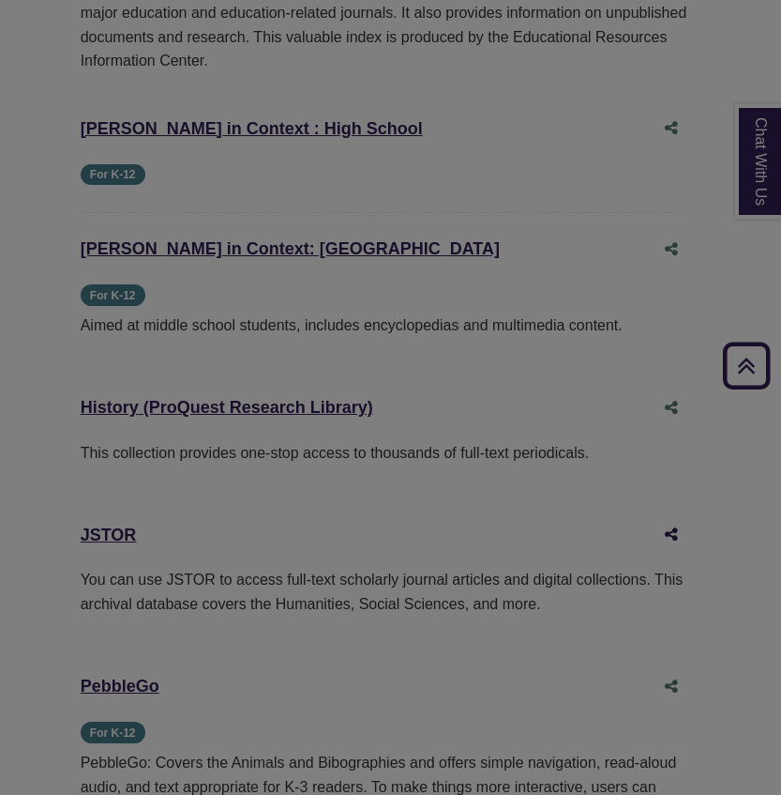
scroll to position [2212, 0]
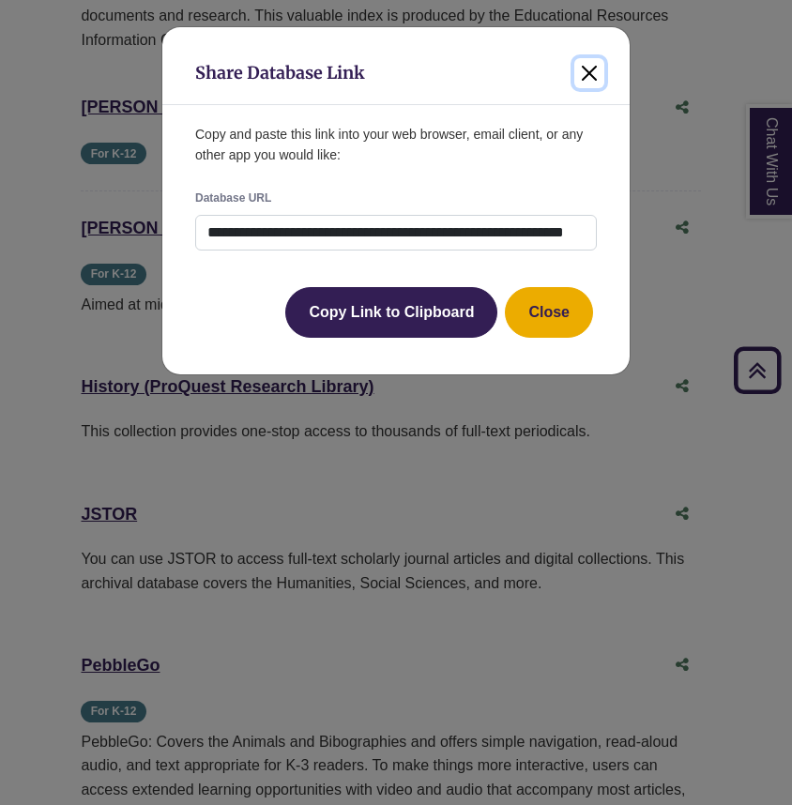
click at [591, 68] on button "Close" at bounding box center [589, 73] width 30 height 30
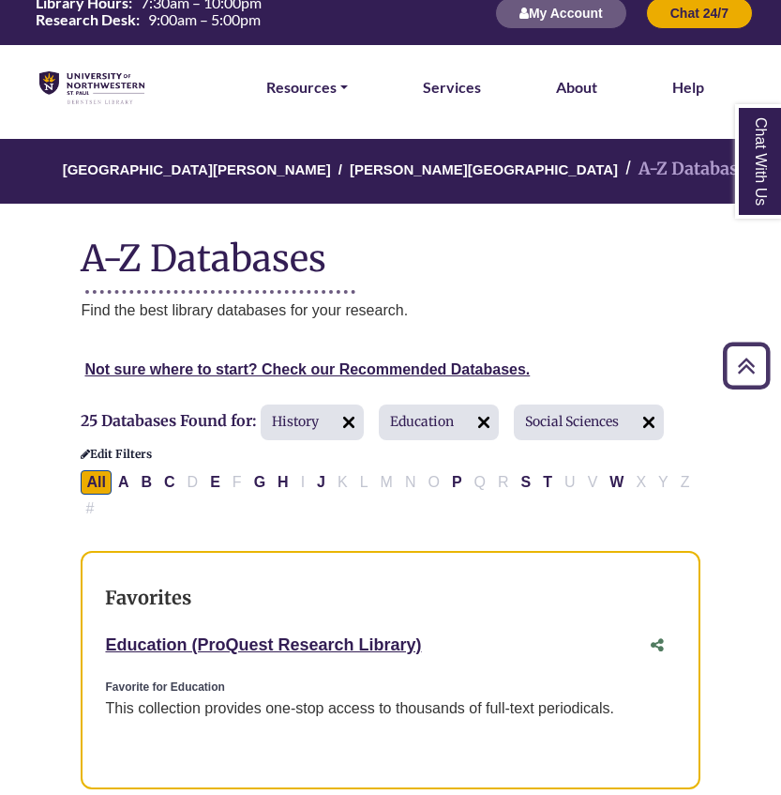
scroll to position [0, 0]
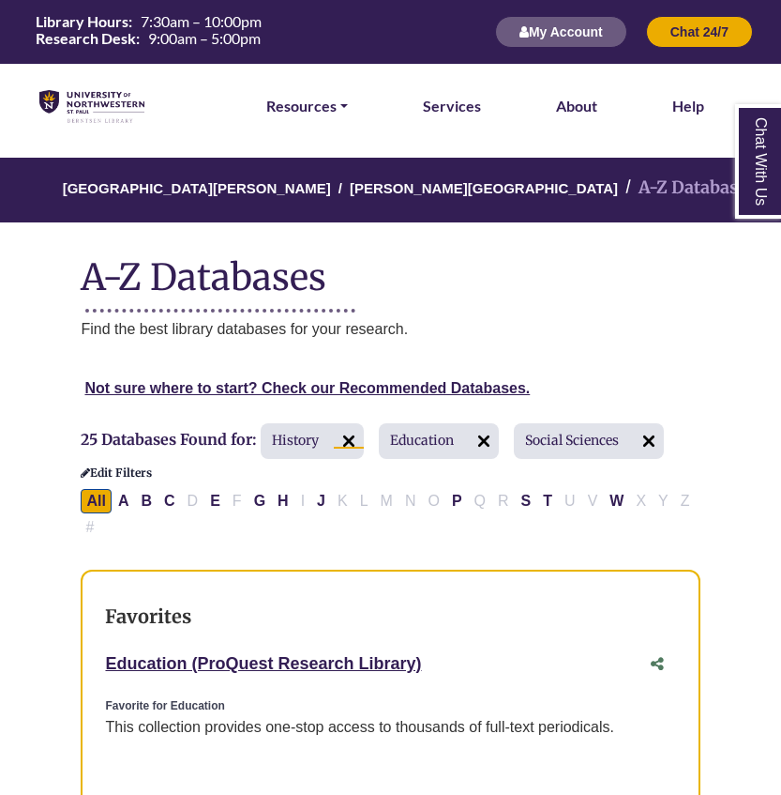
click at [344, 445] on img at bounding box center [349, 441] width 30 height 30
select select "Database Types Filter"
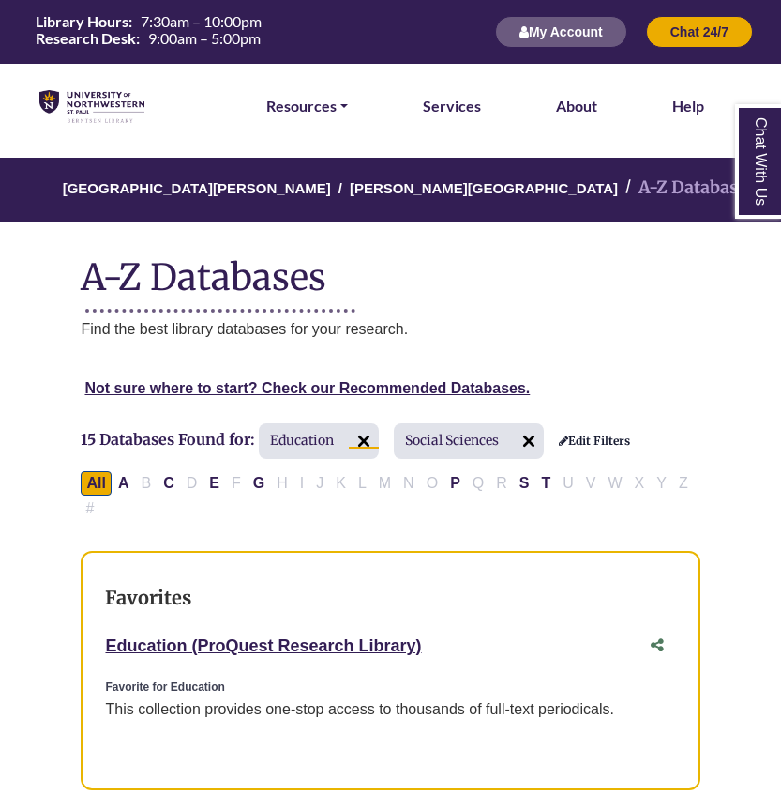
click at [362, 439] on img at bounding box center [364, 441] width 30 height 30
select select "******"
select select "Database Types Filter"
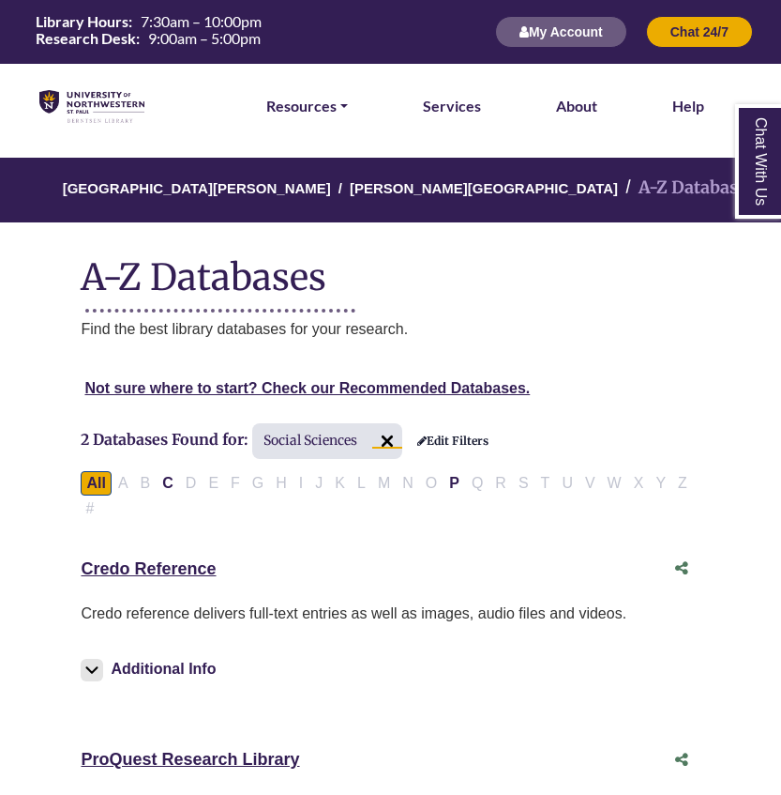
click at [386, 434] on img at bounding box center [387, 441] width 30 height 30
select select "Database Subject Filter"
select select "Database Types Filter"
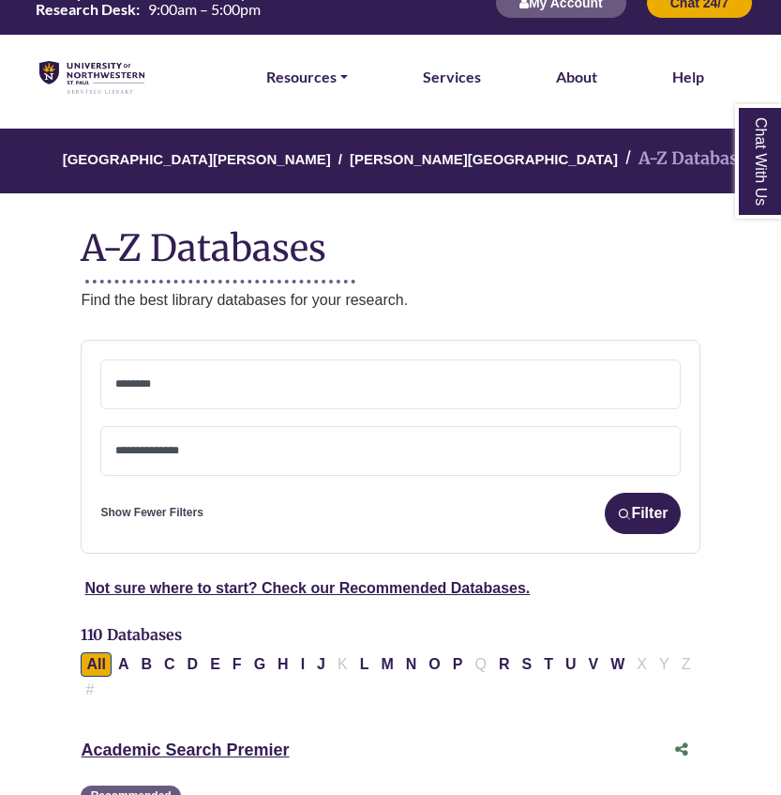
scroll to position [32, 0]
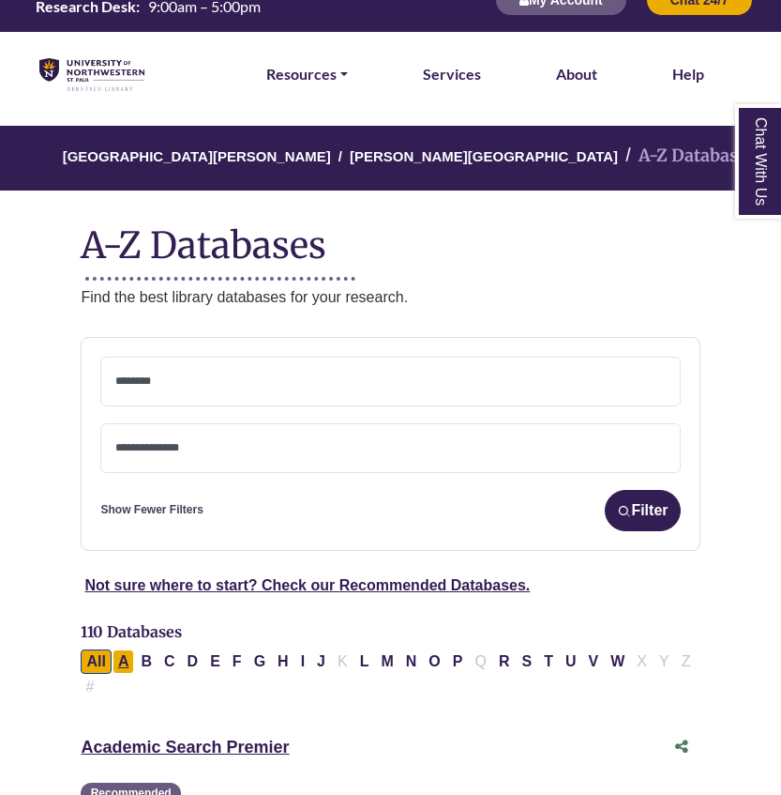
click at [129, 673] on button "A" at bounding box center [124, 661] width 23 height 24
select select "Database Subject Filter"
select select "Database Types Filter"
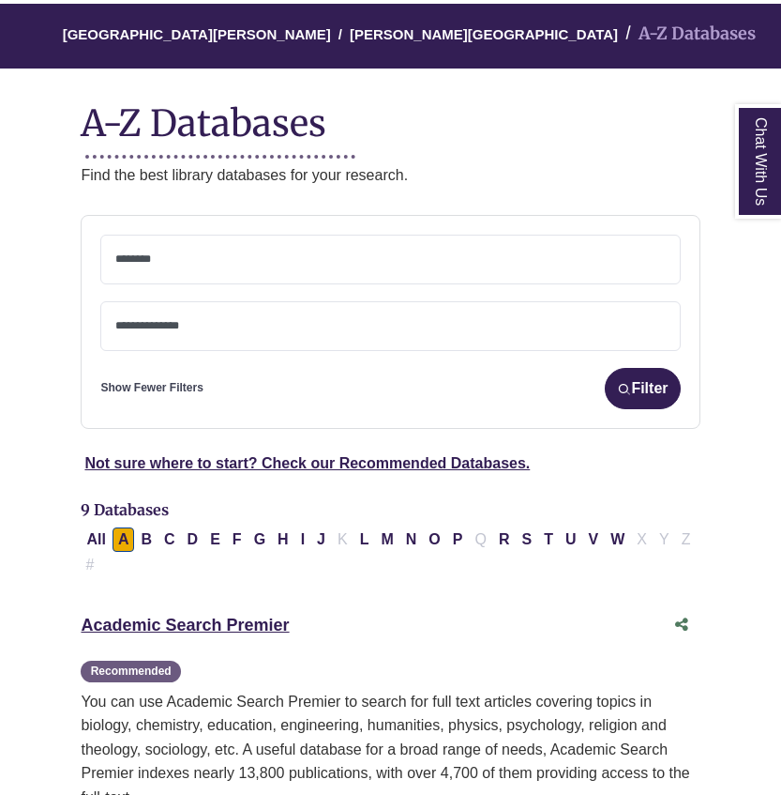
scroll to position [156, 0]
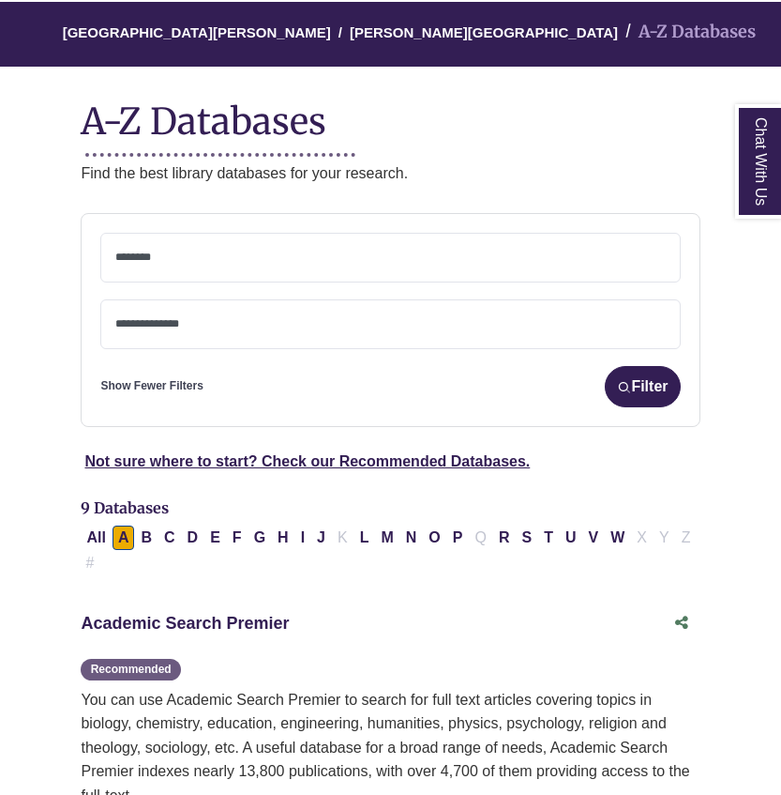
click at [169, 621] on link "Academic Search Premier This link opens in a new window" at bounding box center [185, 623] width 208 height 19
